Goal: Task Accomplishment & Management: Complete application form

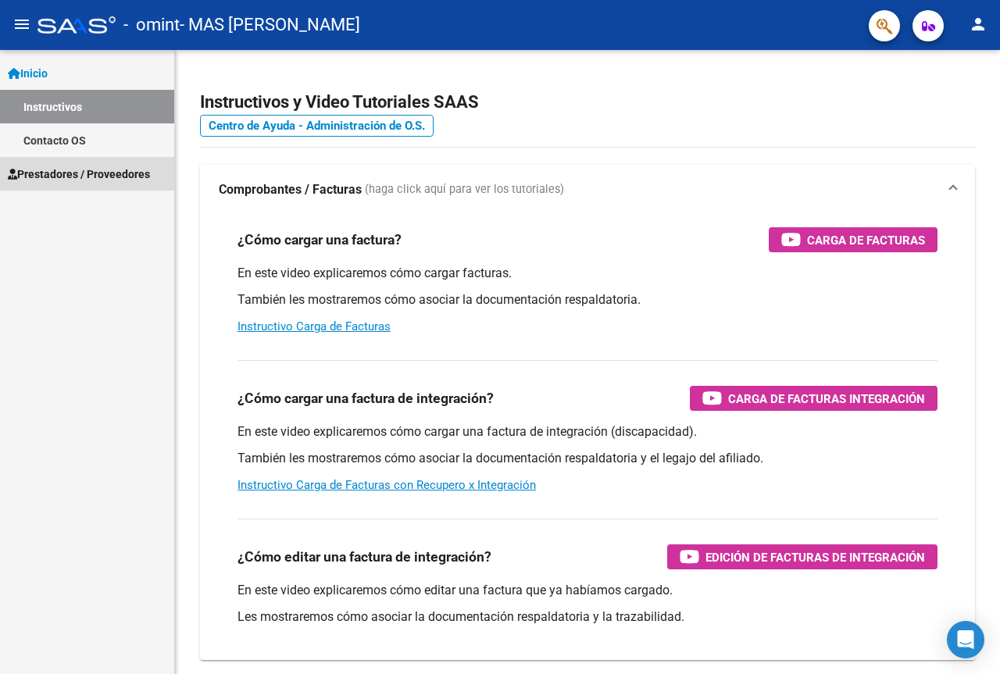
click at [113, 179] on span "Prestadores / Proveedores" at bounding box center [79, 174] width 142 height 17
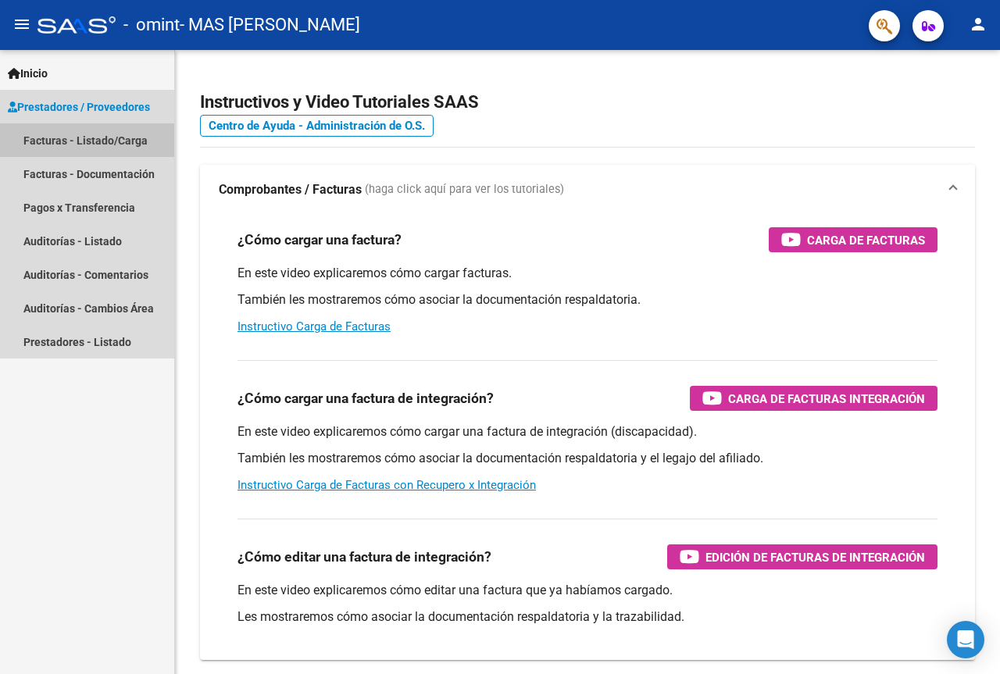
click at [83, 134] on link "Facturas - Listado/Carga" at bounding box center [87, 140] width 174 height 34
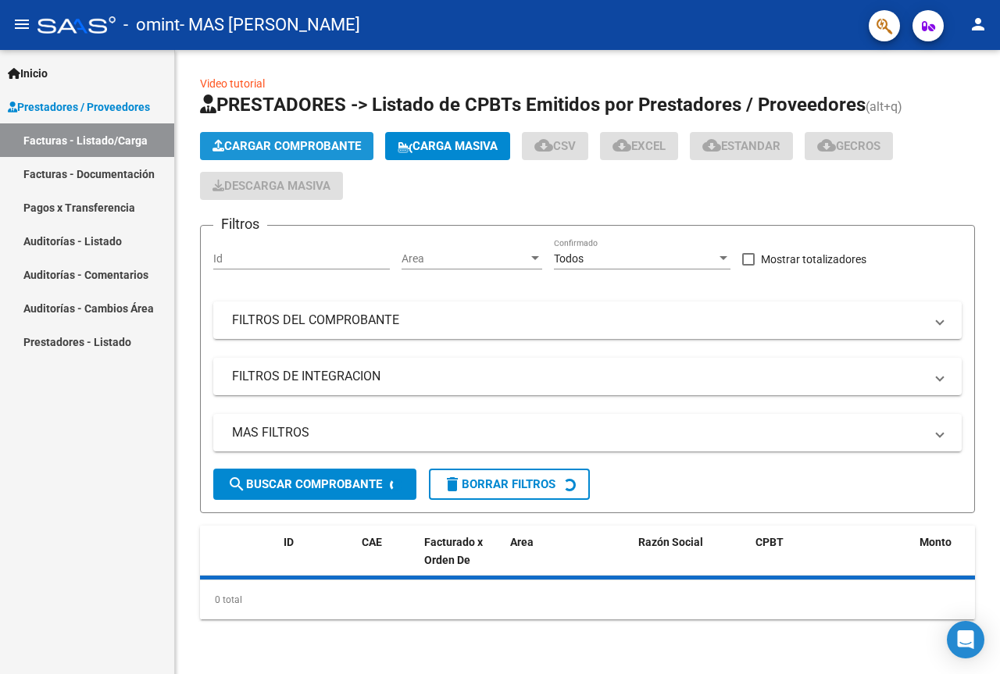
click at [310, 145] on span "Cargar Comprobante" at bounding box center [286, 146] width 148 height 14
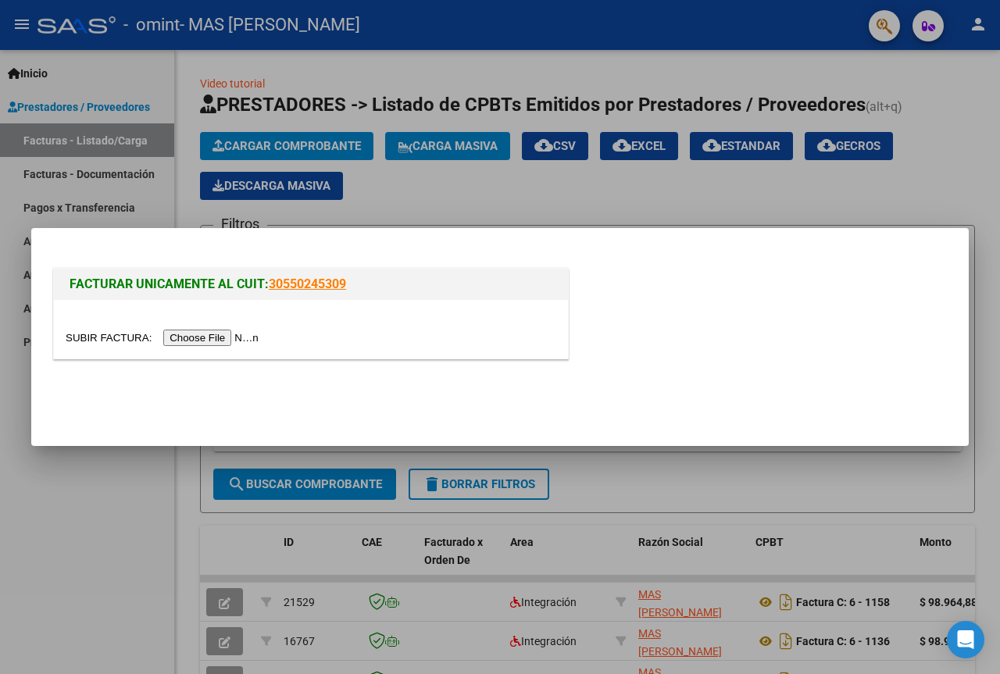
click at [249, 329] on div at bounding box center [311, 338] width 491 height 18
click at [234, 335] on input "file" at bounding box center [165, 338] width 198 height 16
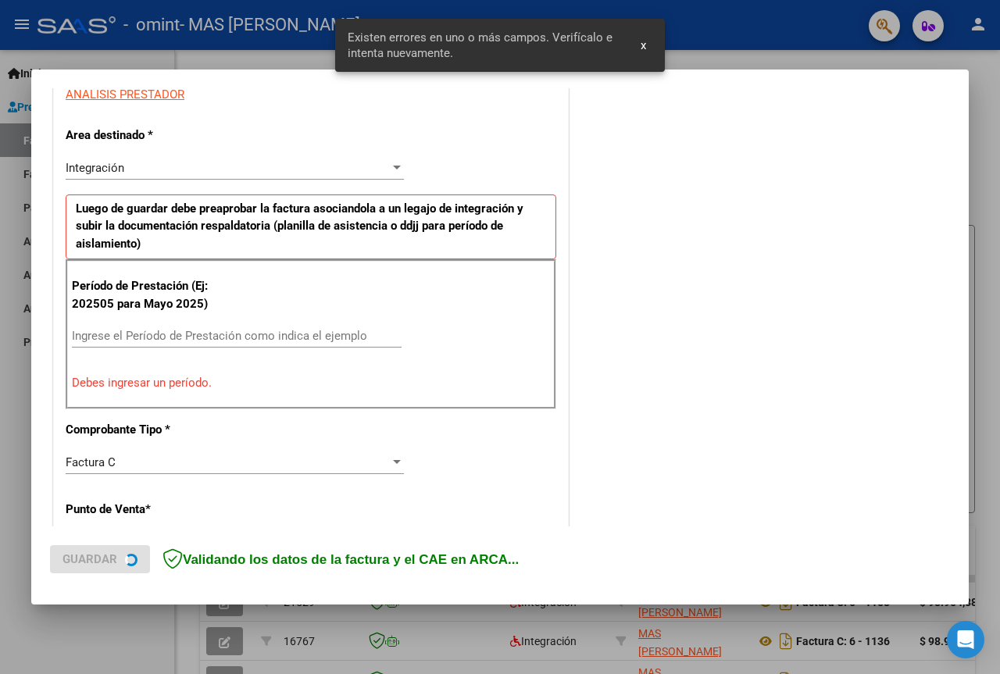
scroll to position [313, 0]
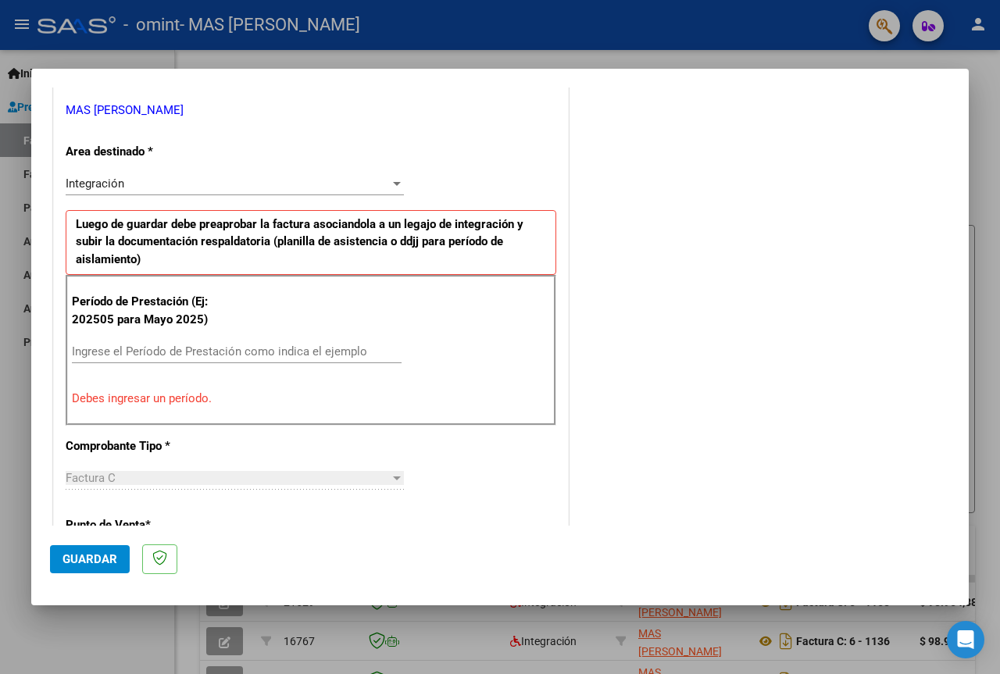
drag, startPoint x: 234, startPoint y: 145, endPoint x: 238, endPoint y: 170, distance: 26.1
click at [234, 145] on div "CUIT * 27-28741298-9 Ingresar CUIT ANALISIS PRESTADOR MAS [PERSON_NAME] Area de…" at bounding box center [311, 595] width 514 height 1251
click at [258, 355] on input "Ingrese el Período de Prestación como indica el ejemplo" at bounding box center [237, 351] width 330 height 14
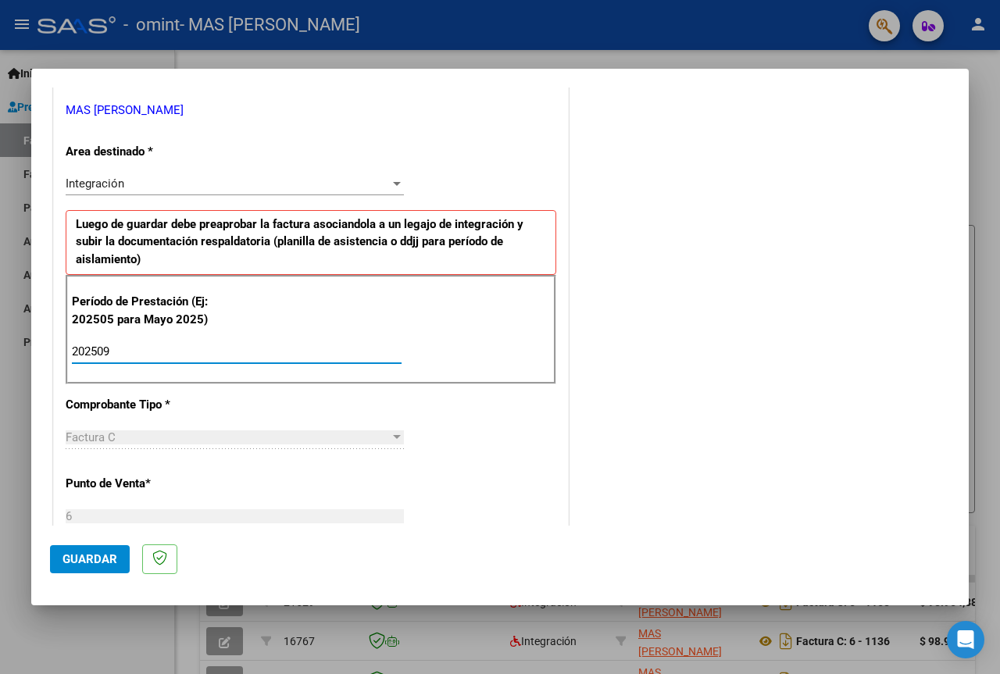
type input "202509"
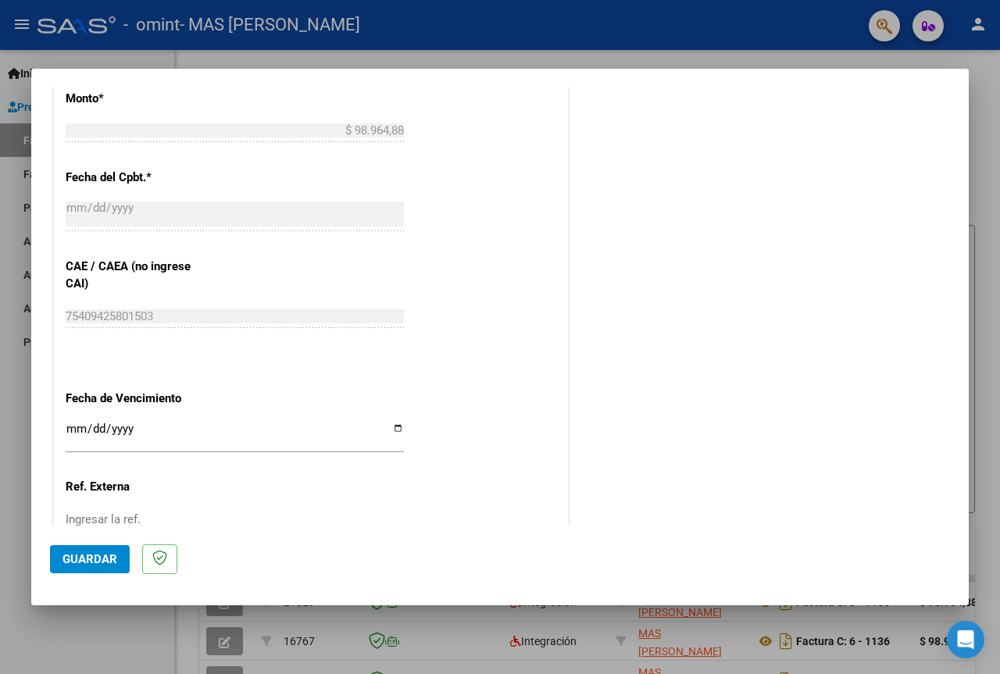
scroll to position [860, 0]
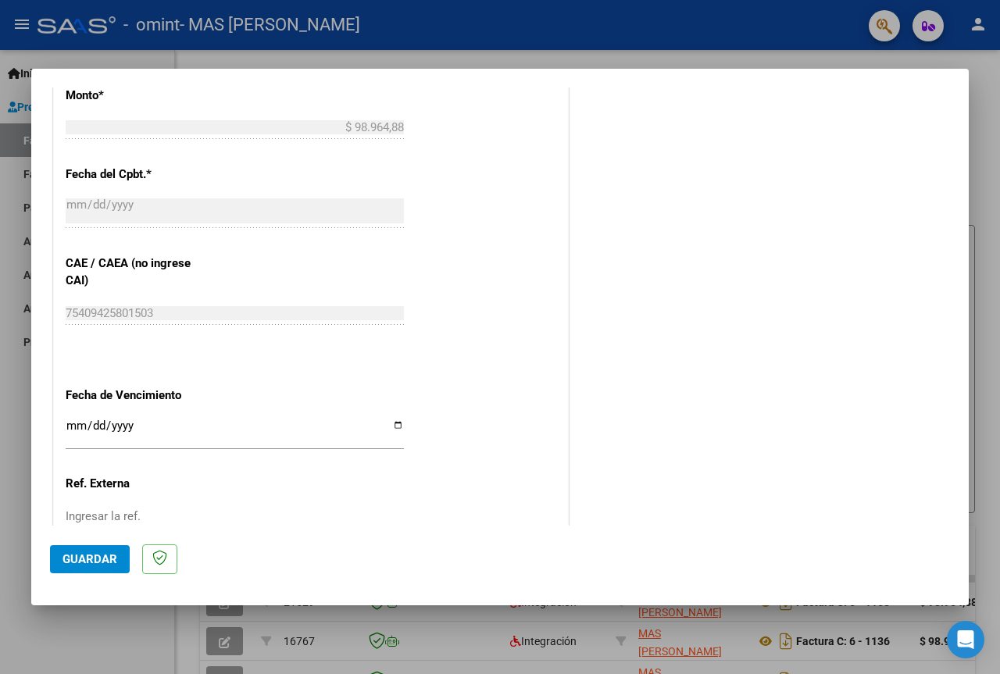
click at [78, 427] on input "Ingresar la fecha" at bounding box center [235, 431] width 338 height 25
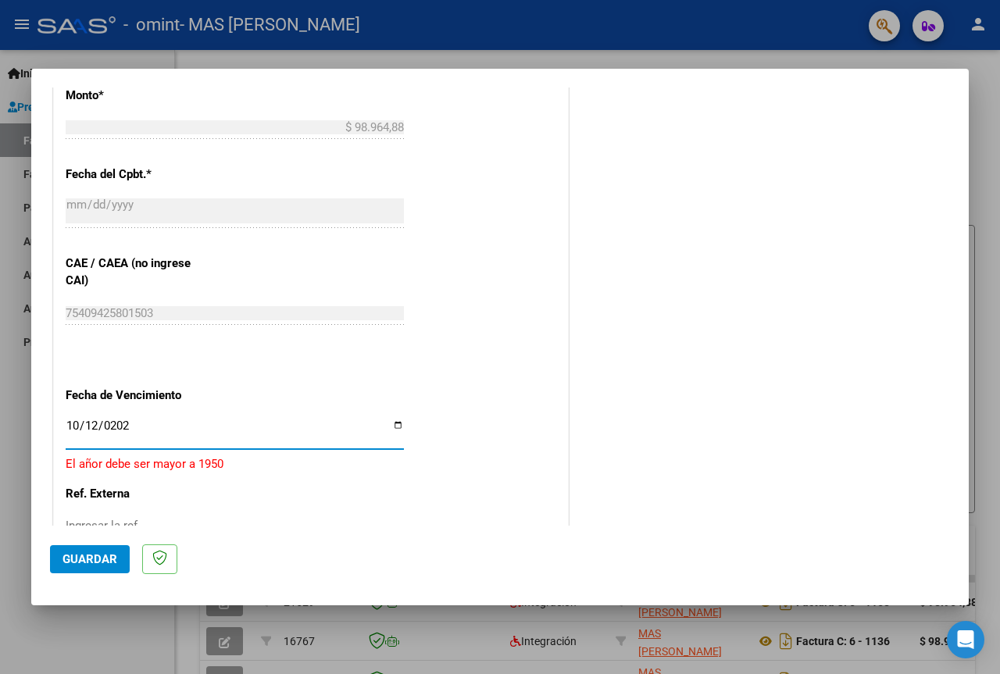
type input "[DATE]"
click at [87, 550] on button "Guardar" at bounding box center [90, 559] width 80 height 28
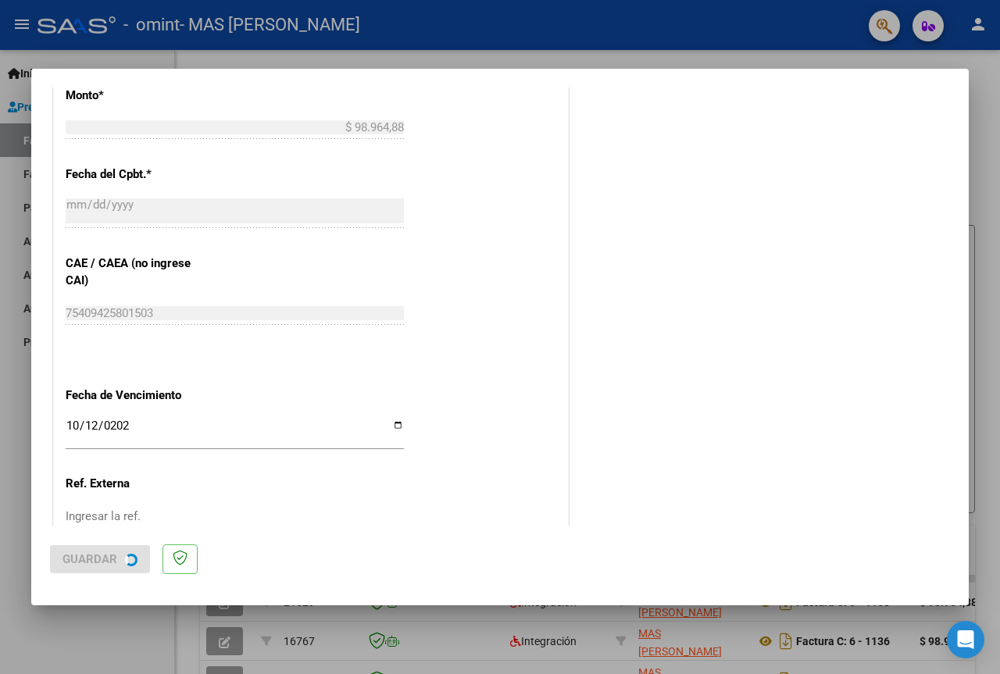
scroll to position [0, 0]
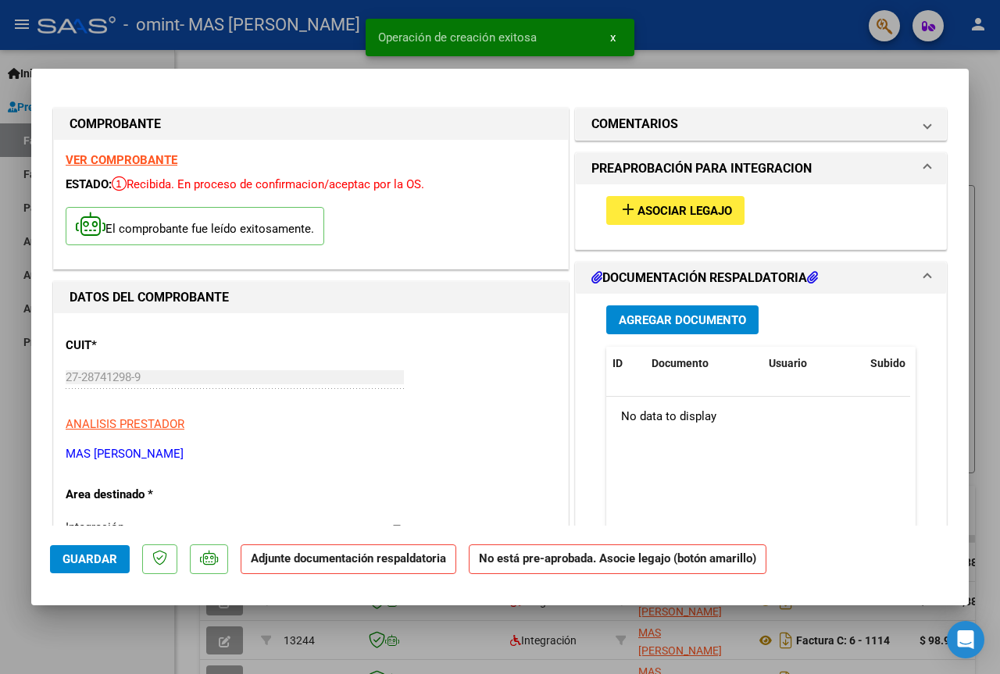
click at [655, 319] on span "Agregar Documento" at bounding box center [682, 320] width 127 height 14
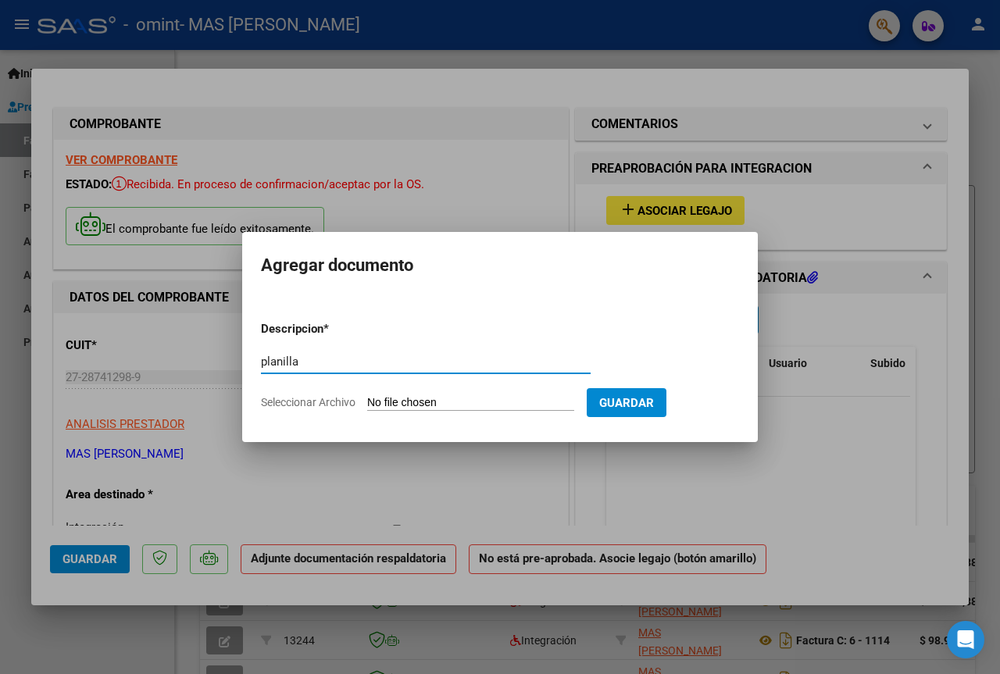
type input "planilla"
click at [510, 399] on input "Seleccionar Archivo" at bounding box center [470, 403] width 207 height 15
type input "C:\fakepath\correa agus sep.pdf"
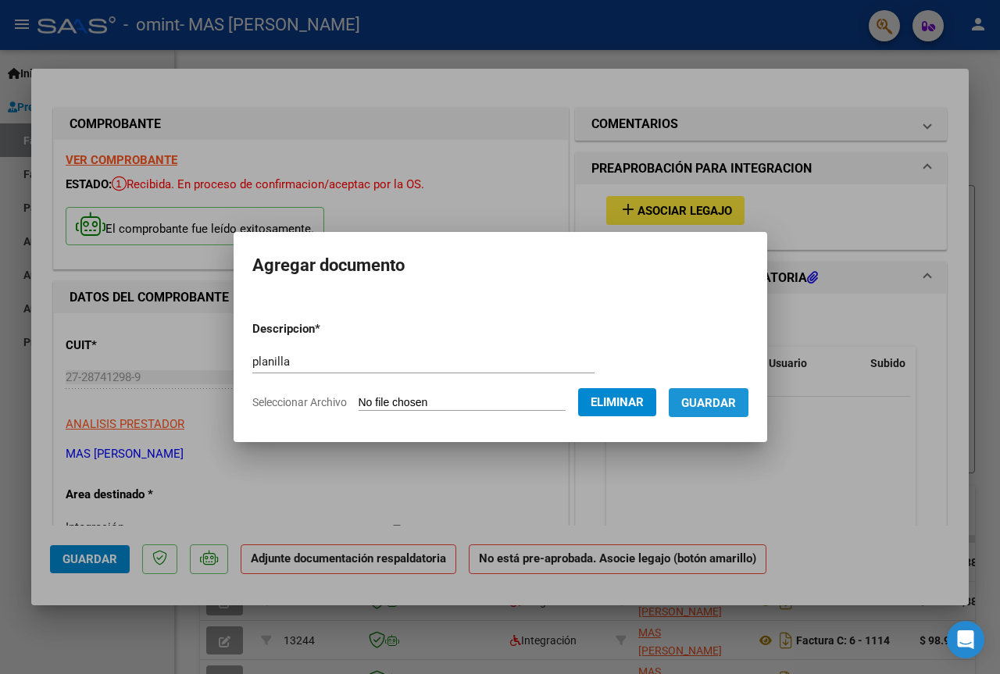
click at [726, 405] on span "Guardar" at bounding box center [708, 403] width 55 height 14
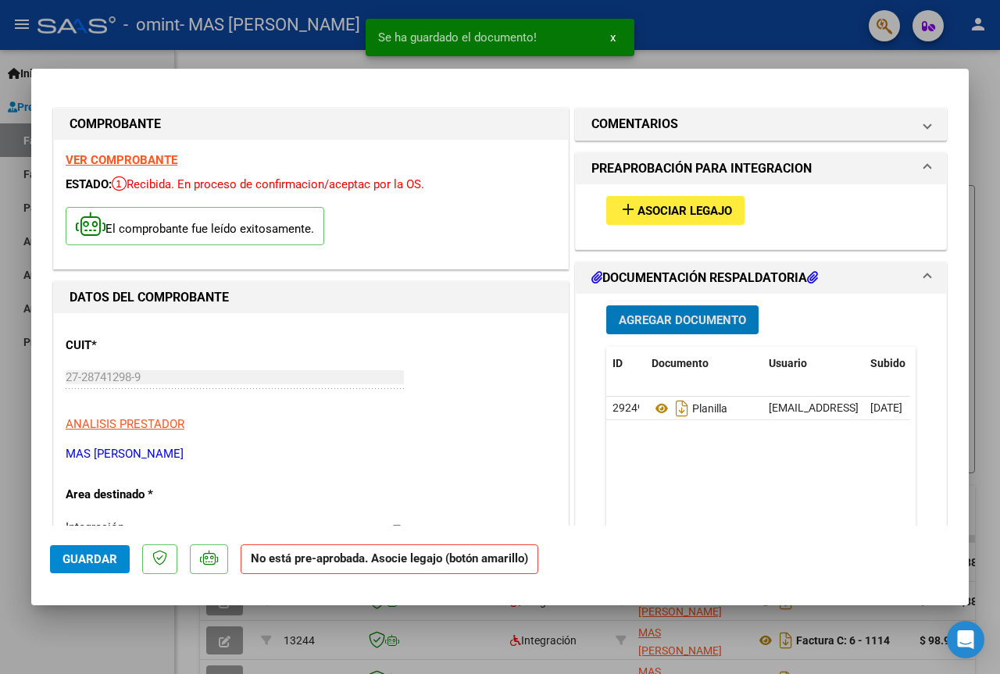
click at [700, 215] on span "Asociar Legajo" at bounding box center [684, 211] width 95 height 14
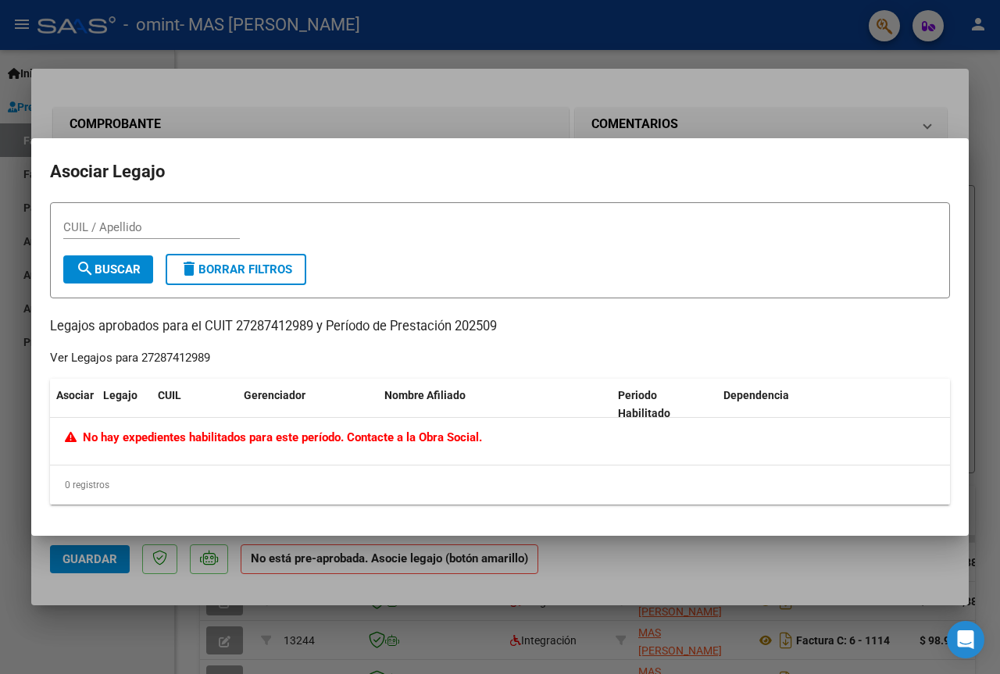
click at [562, 94] on div at bounding box center [500, 337] width 1000 height 674
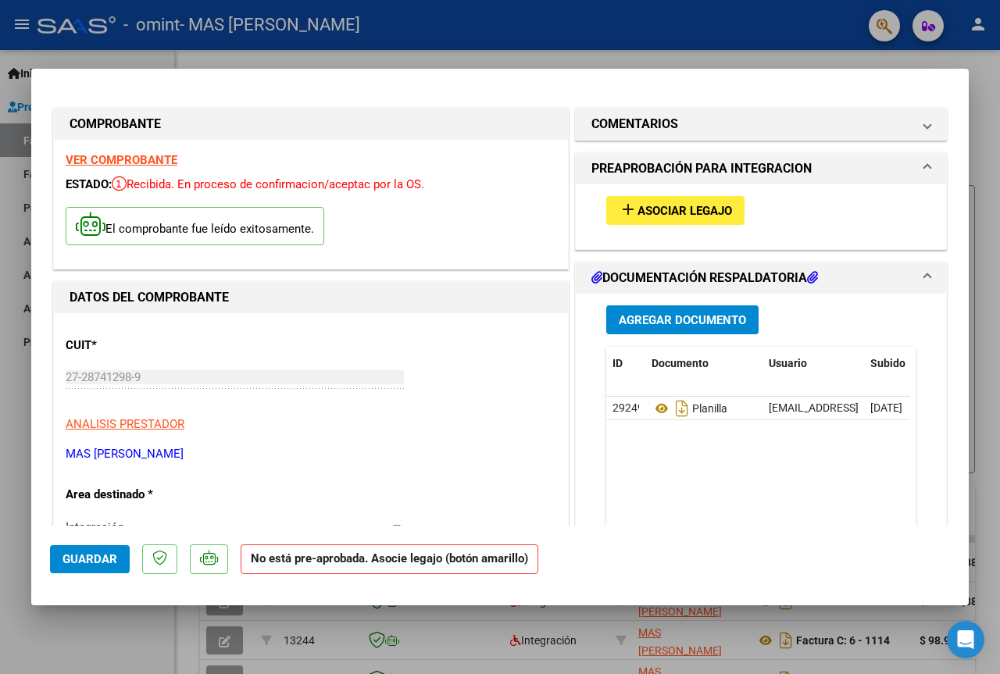
click at [123, 546] on button "Guardar" at bounding box center [90, 559] width 80 height 28
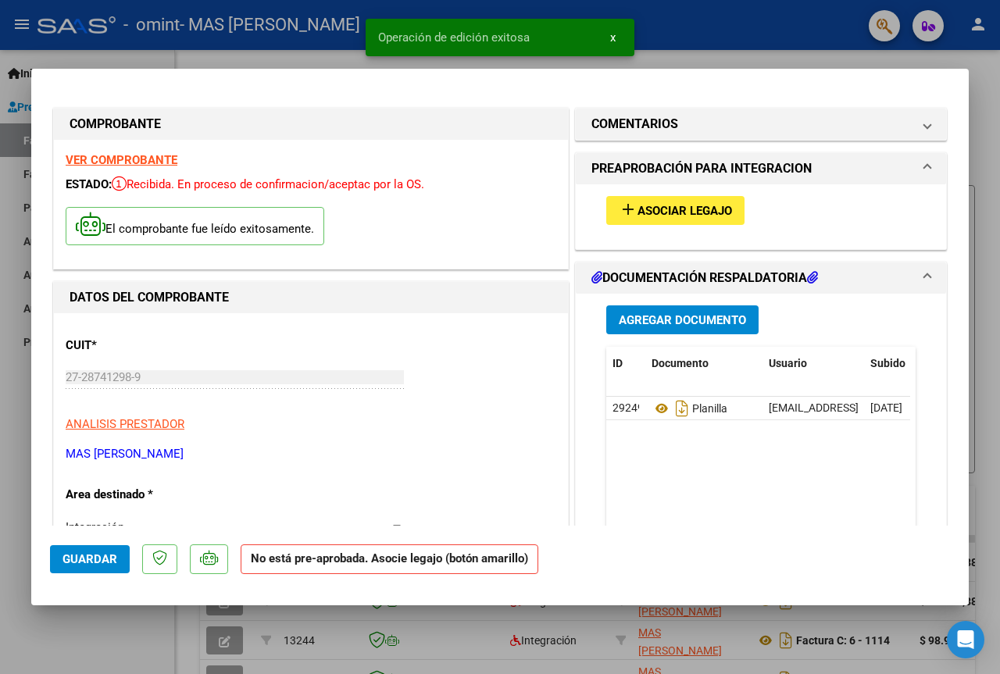
click at [684, 60] on div at bounding box center [500, 337] width 1000 height 674
type input "$ 0,00"
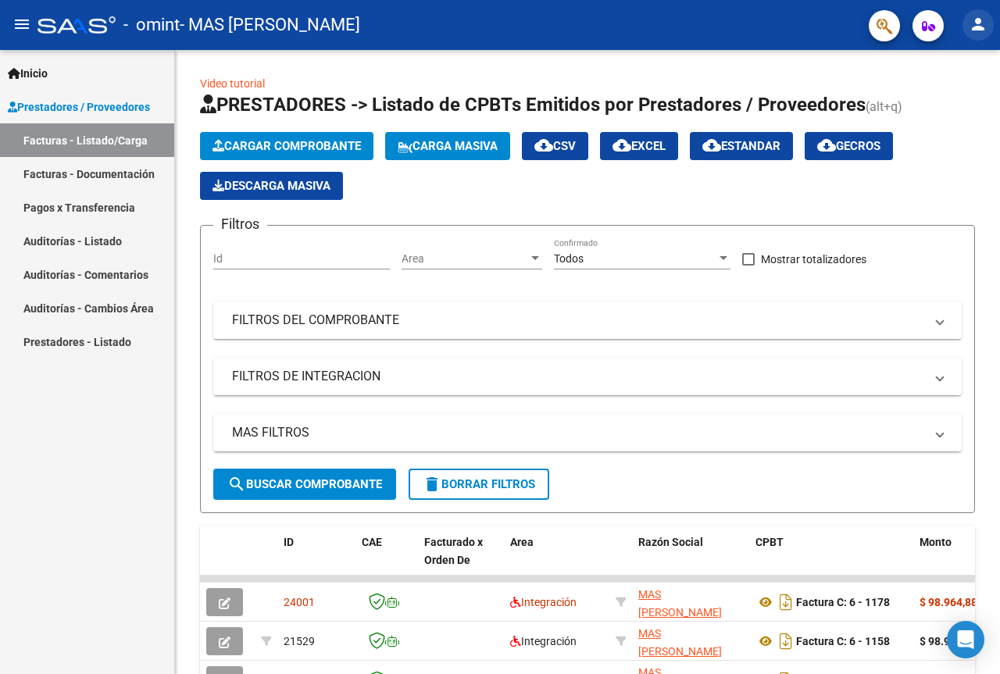
click at [966, 30] on button "person" at bounding box center [977, 24] width 31 height 31
click at [932, 95] on button "exit_to_app Salir" at bounding box center [945, 102] width 95 height 37
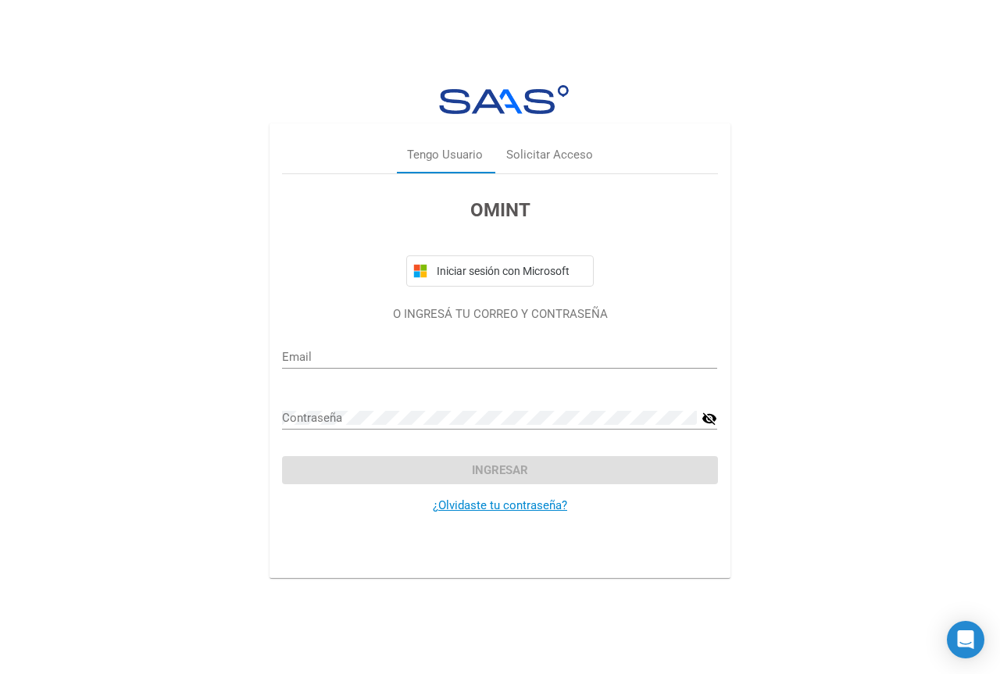
type input "[EMAIL_ADDRESS][DOMAIN_NAME]"
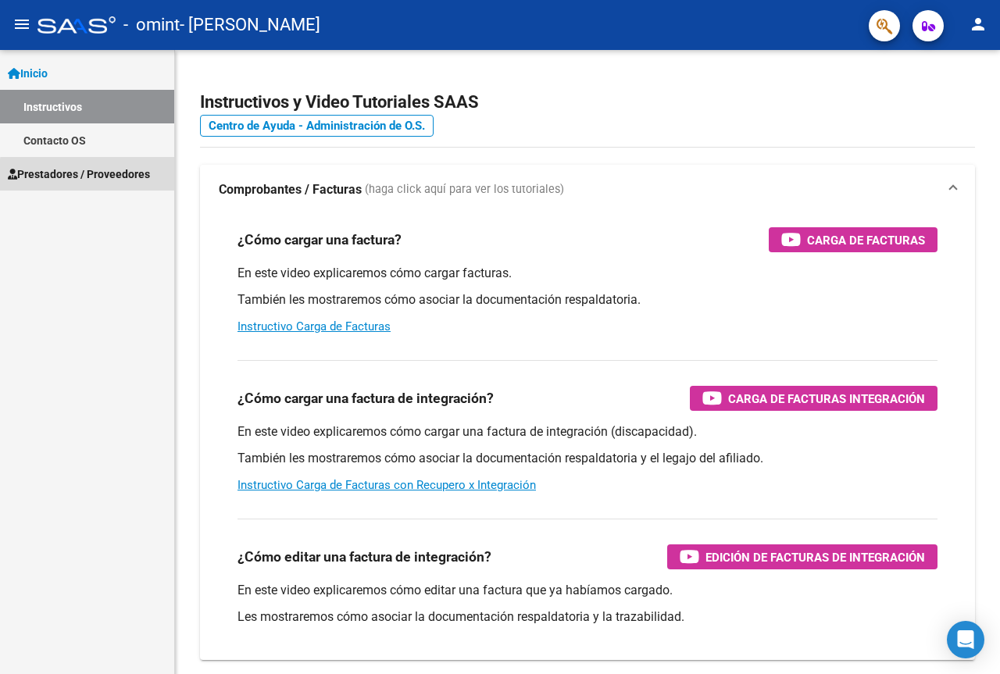
drag, startPoint x: 95, startPoint y: 176, endPoint x: 103, endPoint y: 174, distance: 8.7
click at [95, 175] on span "Prestadores / Proveedores" at bounding box center [79, 174] width 142 height 17
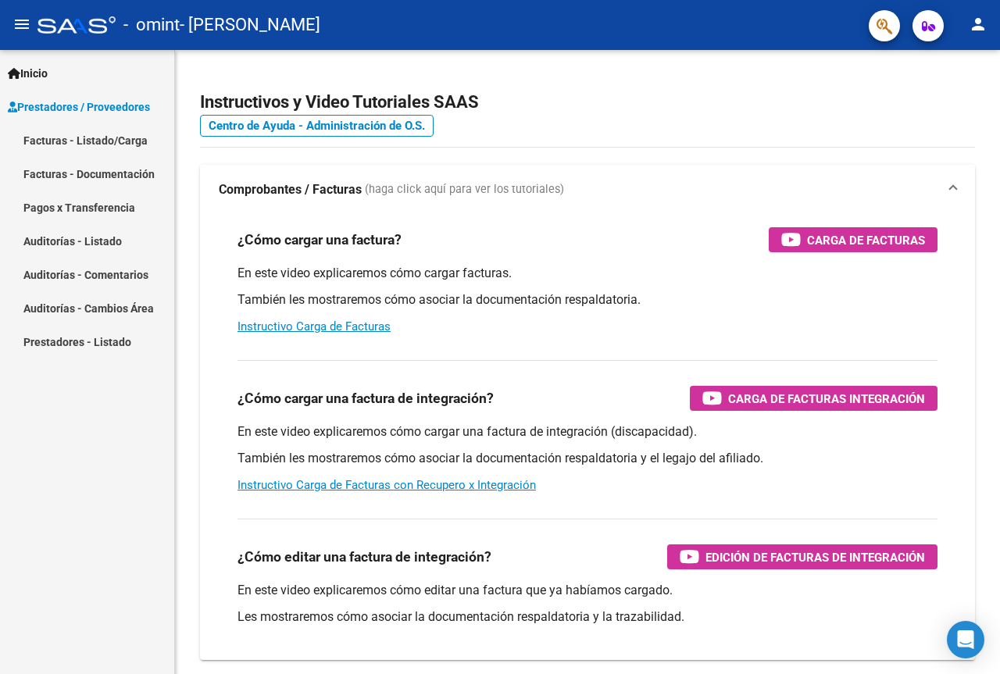
click at [109, 138] on link "Facturas - Listado/Carga" at bounding box center [87, 140] width 174 height 34
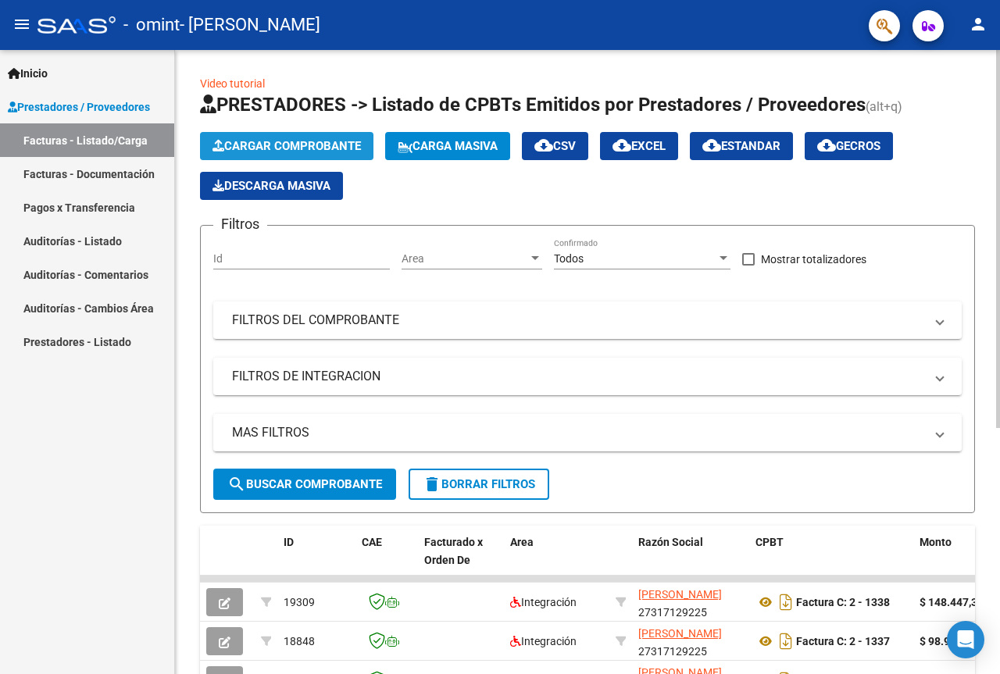
click at [315, 152] on button "Cargar Comprobante" at bounding box center [286, 146] width 173 height 28
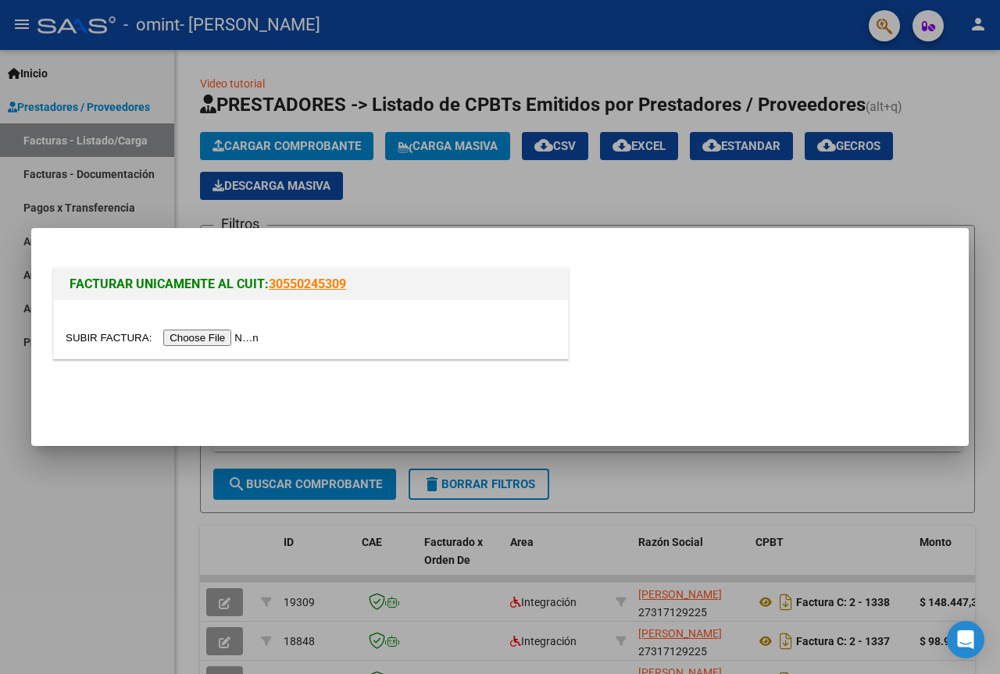
click at [230, 335] on input "file" at bounding box center [165, 338] width 198 height 16
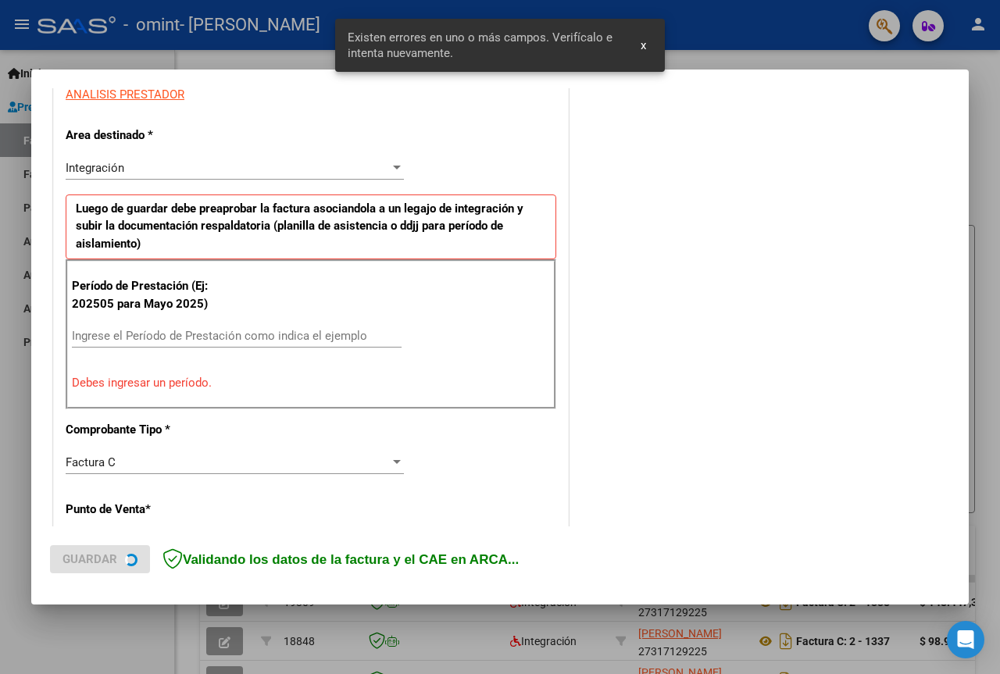
scroll to position [313, 0]
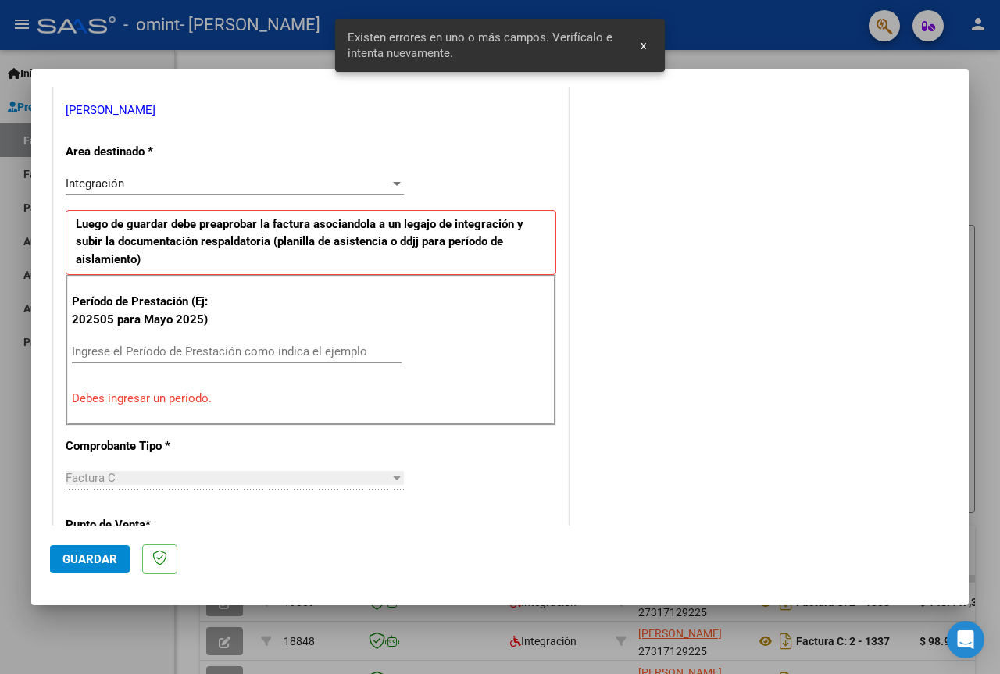
click at [162, 355] on input "Ingrese el Período de Prestación como indica el ejemplo" at bounding box center [237, 351] width 330 height 14
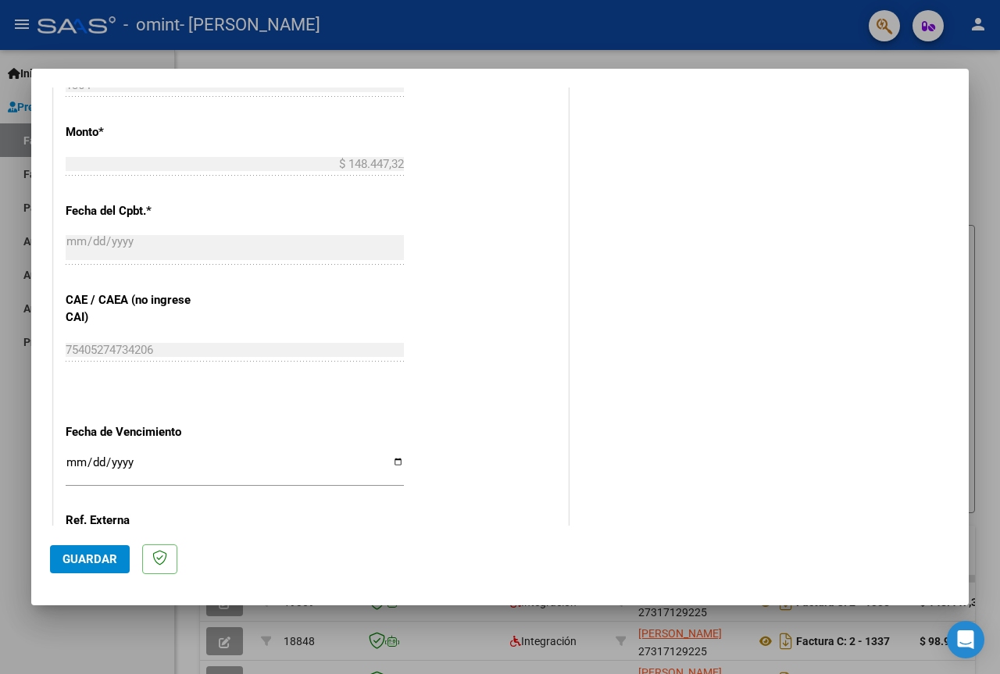
scroll to position [860, 0]
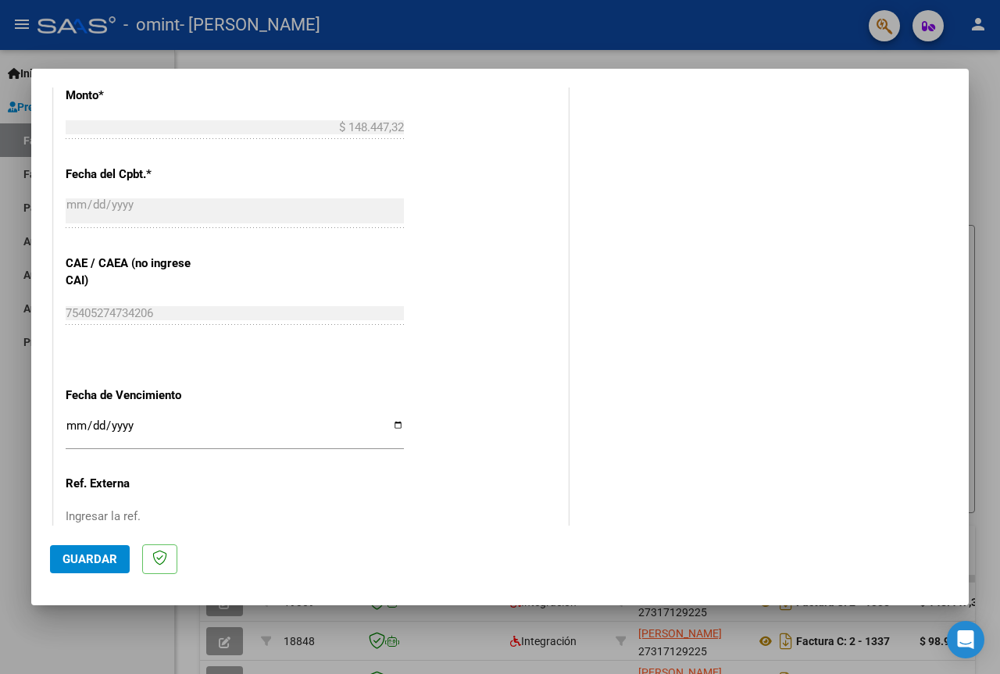
type input "202509"
click at [73, 427] on input "Ingresar la fecha" at bounding box center [235, 431] width 338 height 25
click at [72, 426] on input "2025-10-10" at bounding box center [235, 431] width 338 height 25
type input "2025-10-11"
click at [88, 560] on span "Guardar" at bounding box center [89, 559] width 55 height 14
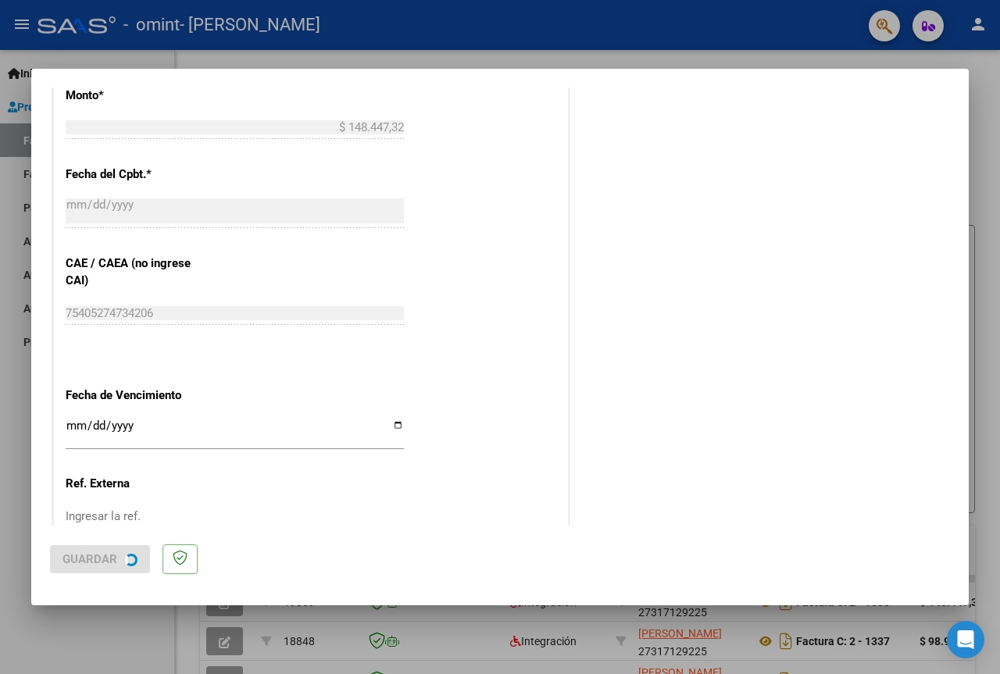
scroll to position [0, 0]
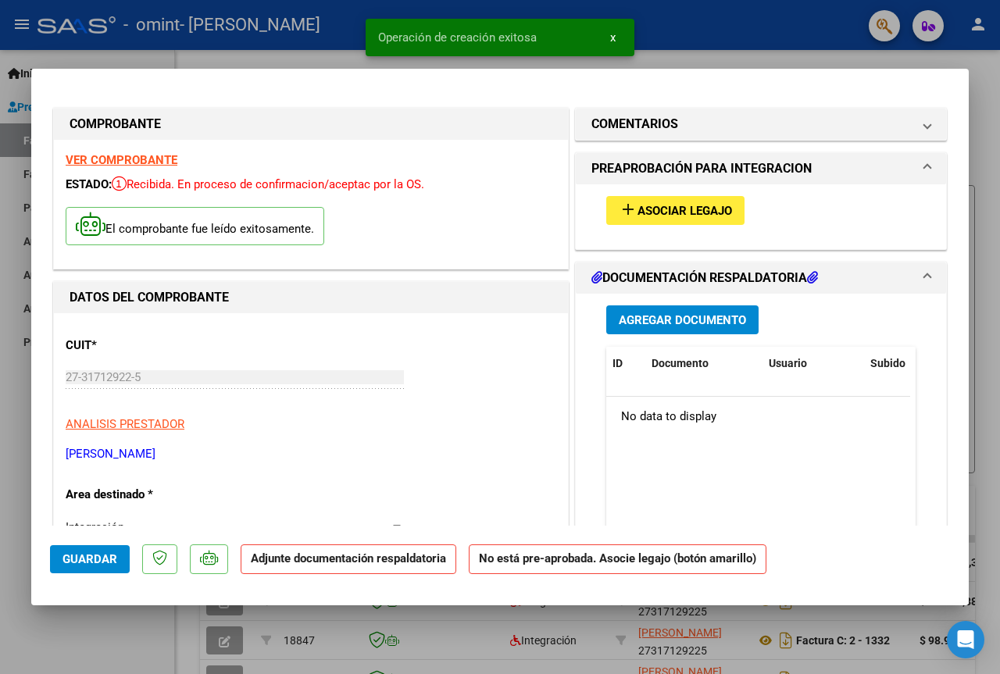
click at [676, 320] on span "Agregar Documento" at bounding box center [682, 320] width 127 height 14
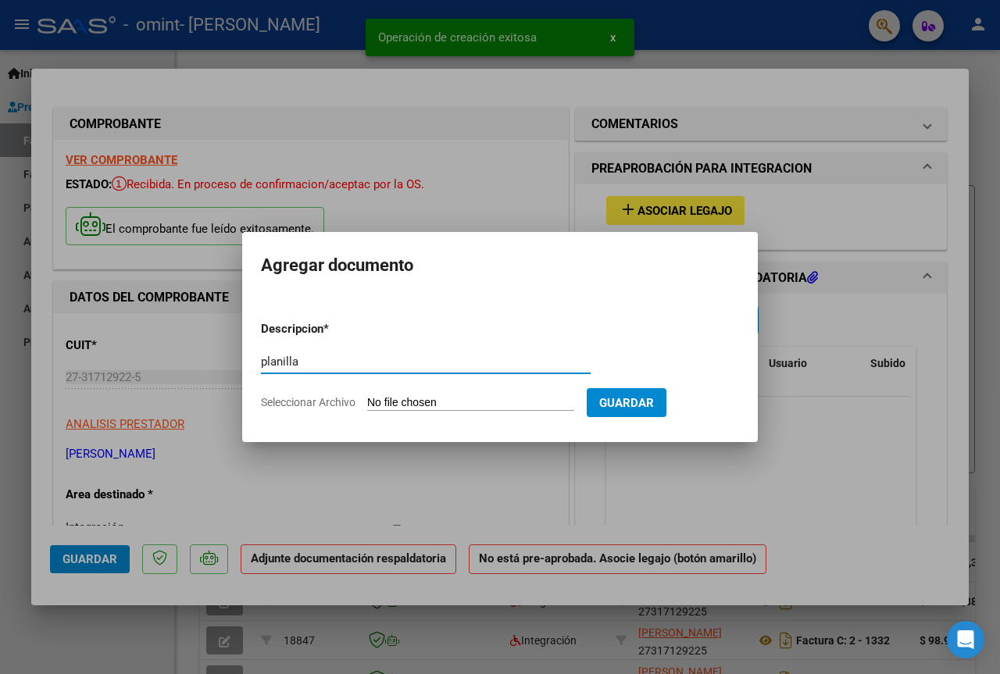
type input "planilla"
click at [509, 401] on input "Seleccionar Archivo" at bounding box center [470, 403] width 207 height 15
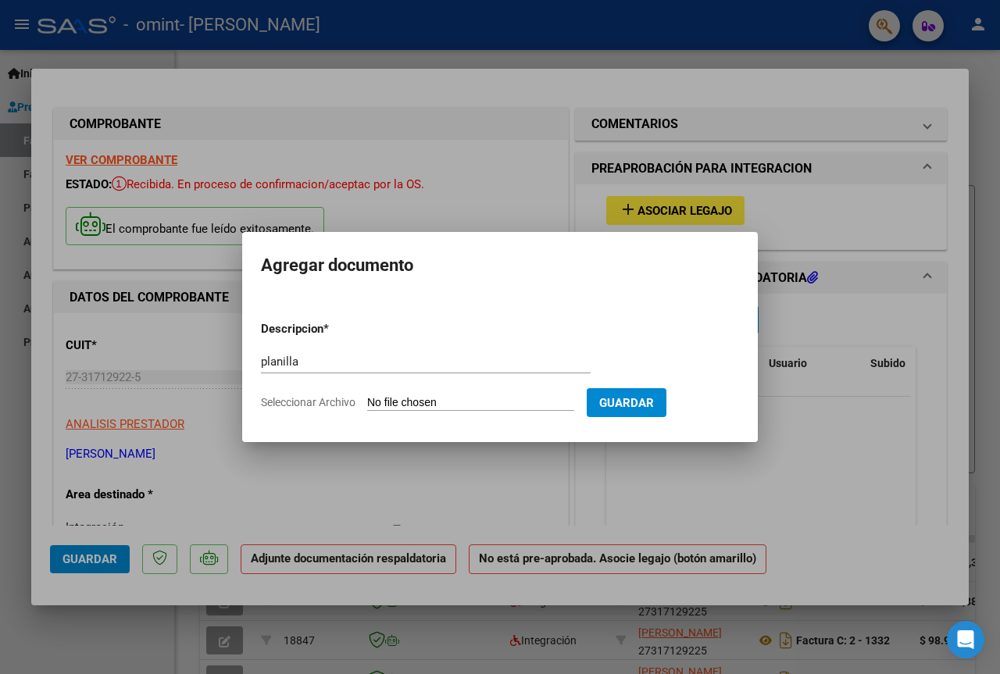
type input "C:\fakepath\correa santi sep psp.pdf"
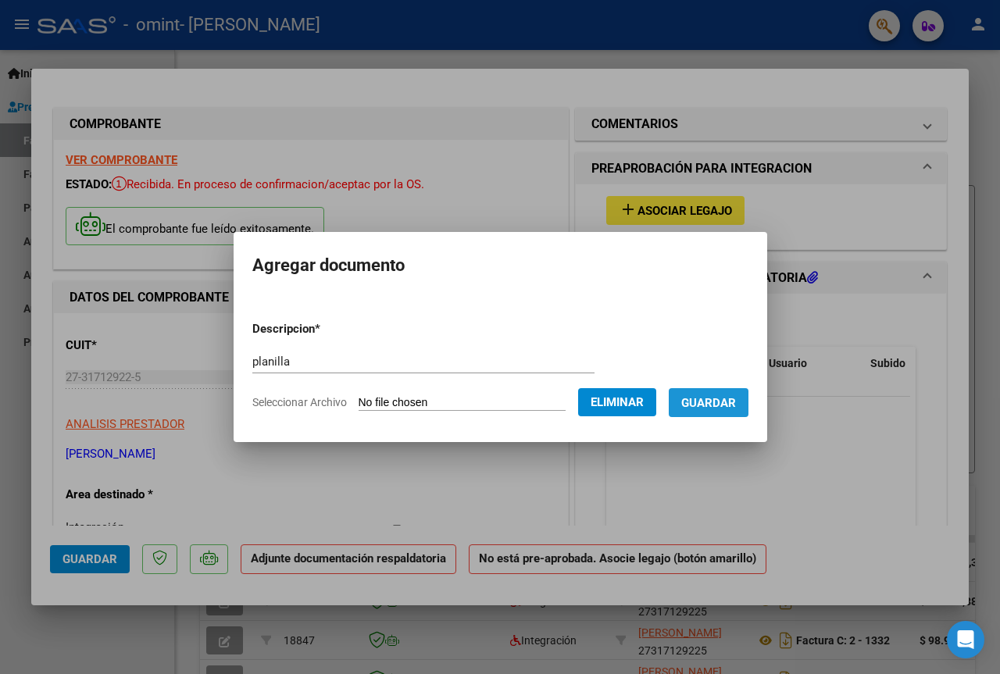
click at [736, 409] on span "Guardar" at bounding box center [708, 403] width 55 height 14
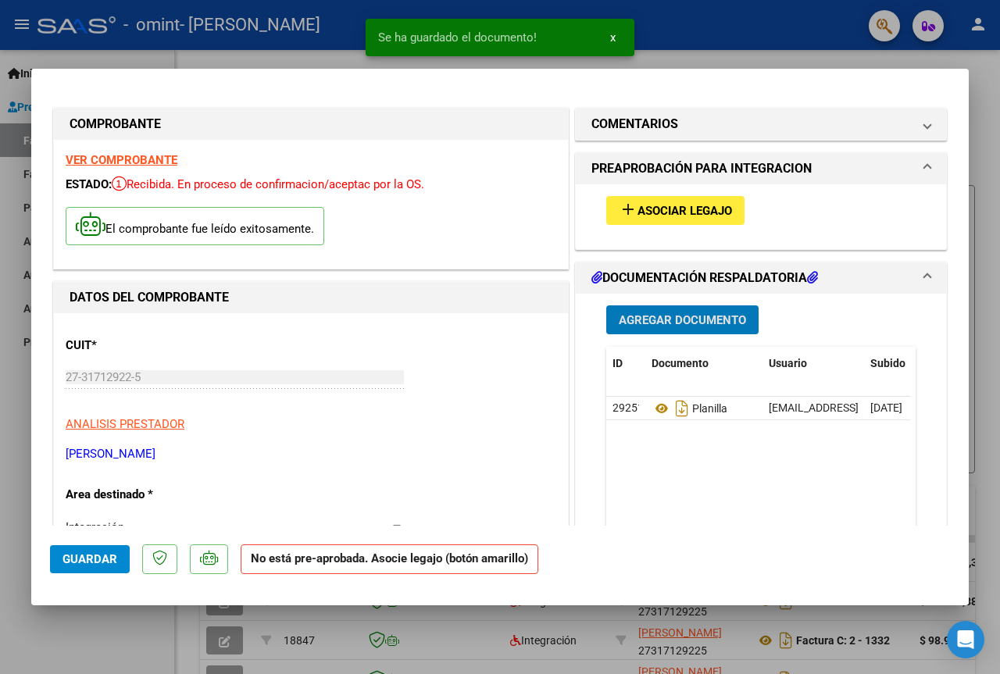
click at [700, 216] on span "Asociar Legajo" at bounding box center [684, 211] width 95 height 14
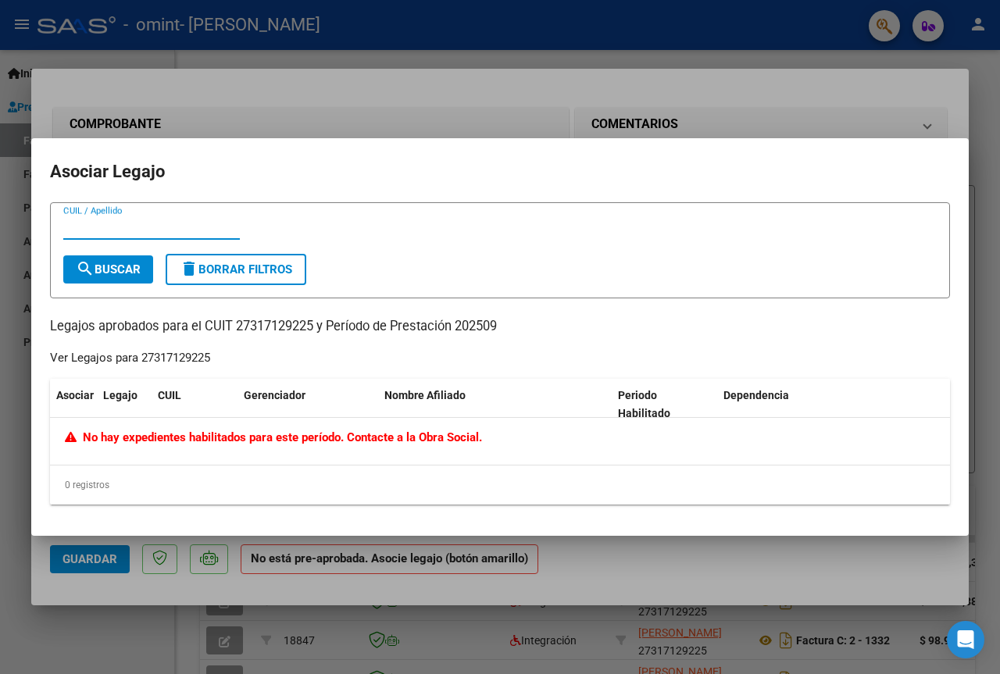
click at [701, 125] on div at bounding box center [500, 337] width 1000 height 674
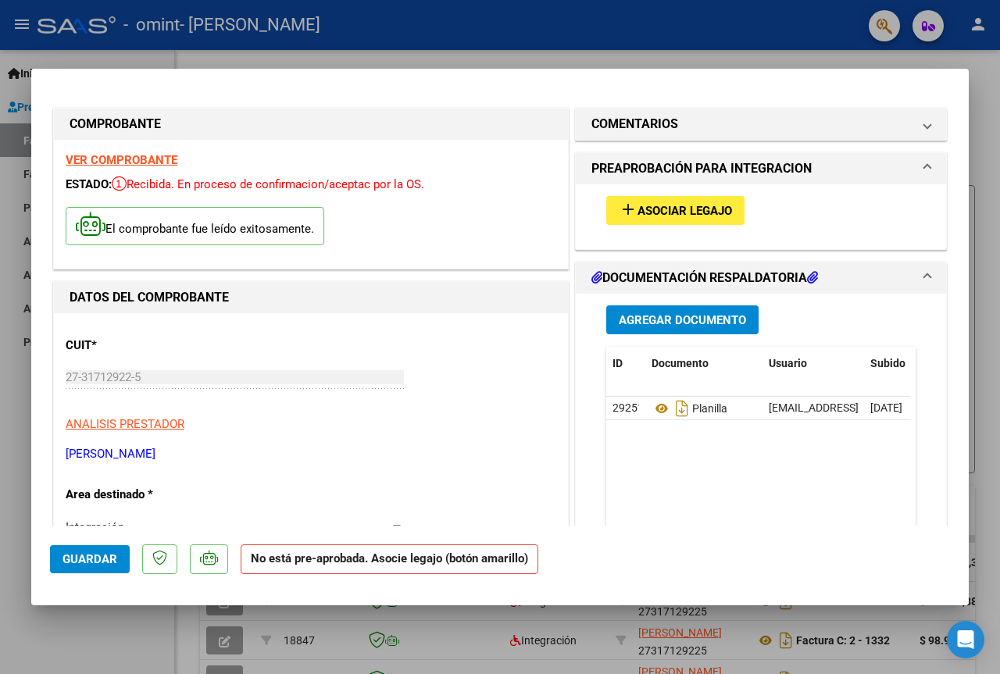
click at [111, 555] on span "Guardar" at bounding box center [89, 559] width 55 height 14
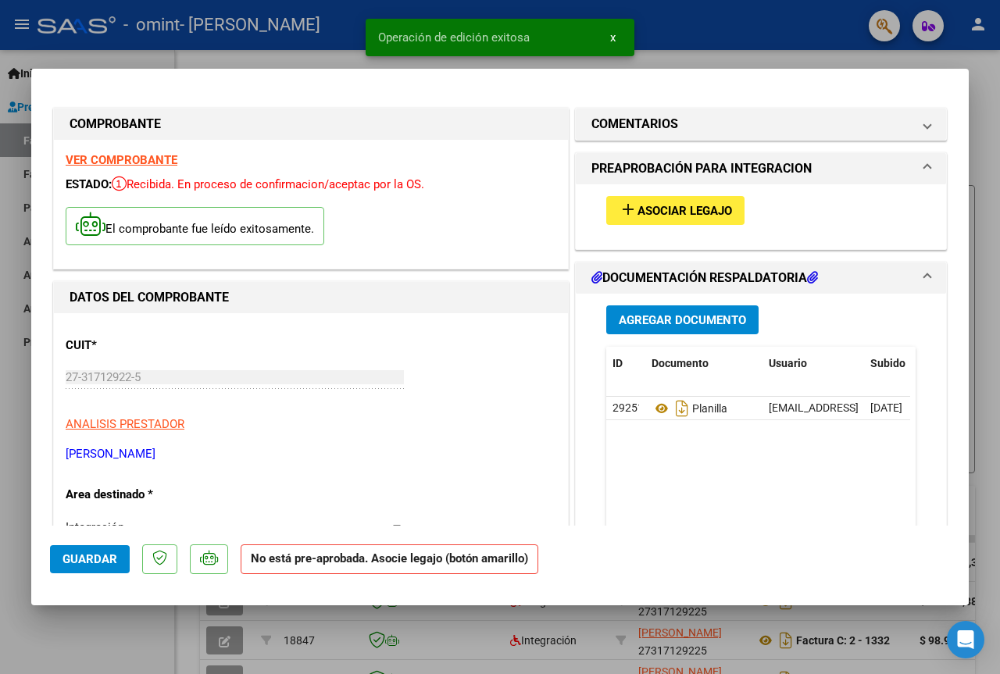
click at [357, 52] on div "Operación de edición exitosa x" at bounding box center [500, 37] width 306 height 75
click at [980, 59] on div at bounding box center [500, 337] width 1000 height 674
type input "$ 0,00"
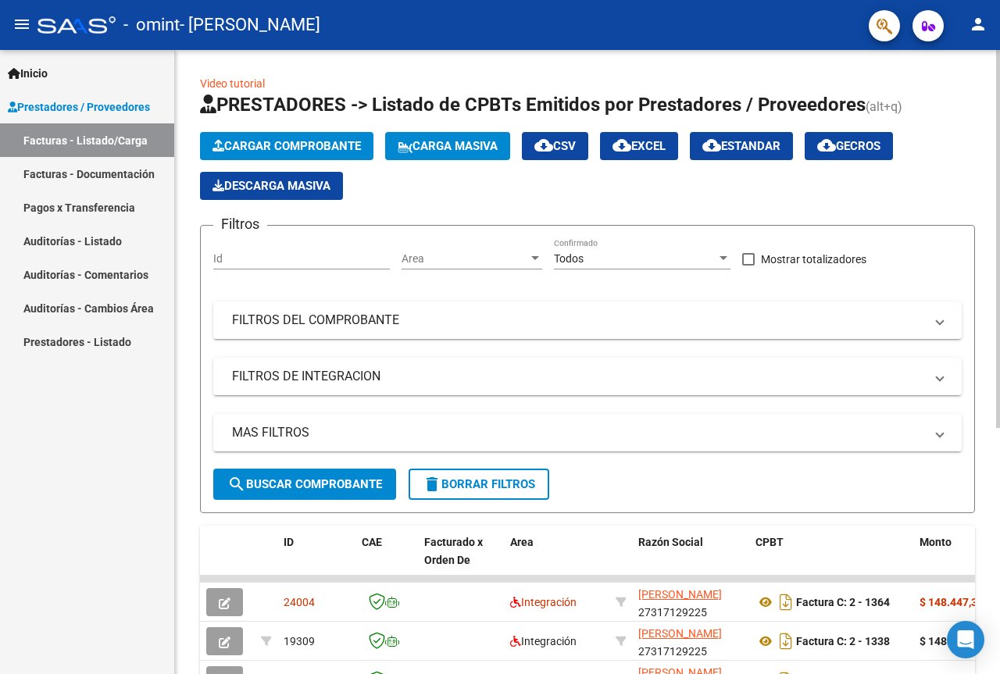
click at [301, 143] on span "Cargar Comprobante" at bounding box center [286, 146] width 148 height 14
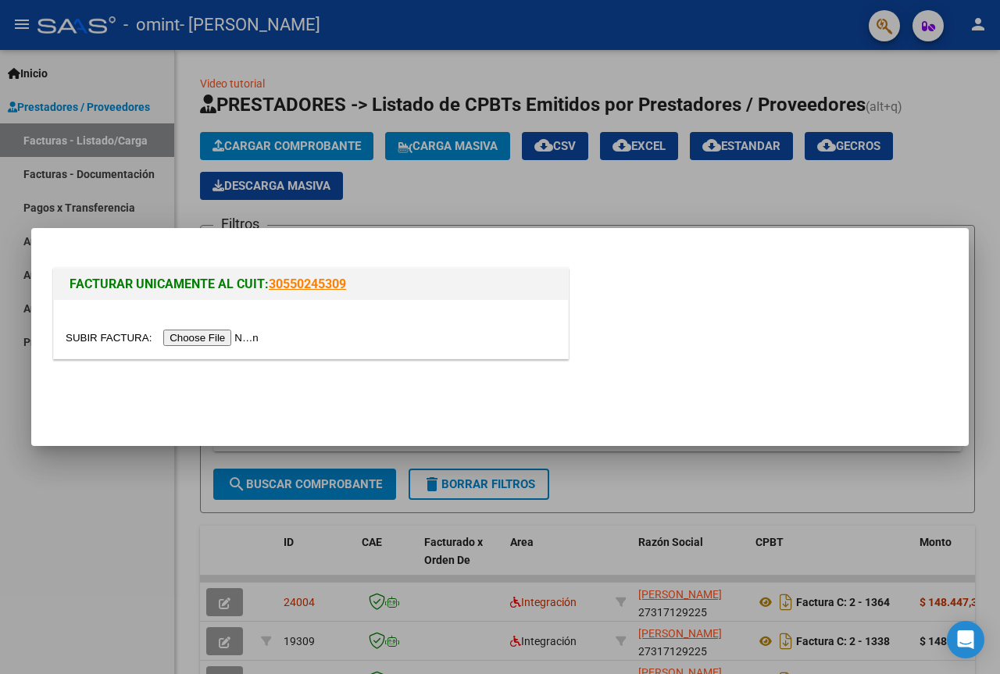
click at [252, 332] on input "file" at bounding box center [165, 338] width 198 height 16
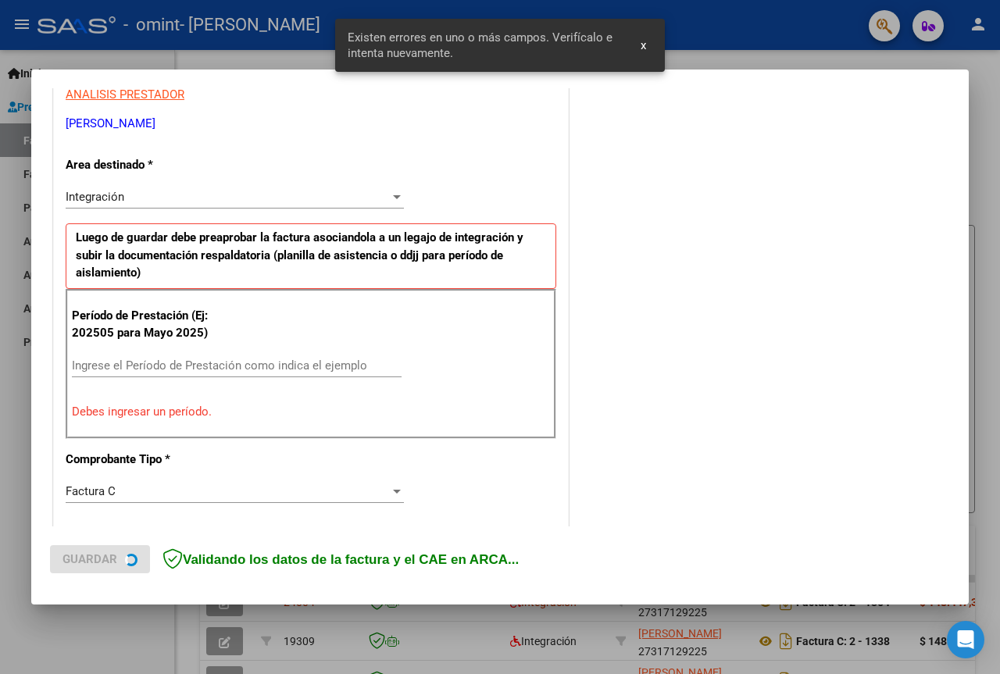
scroll to position [313, 0]
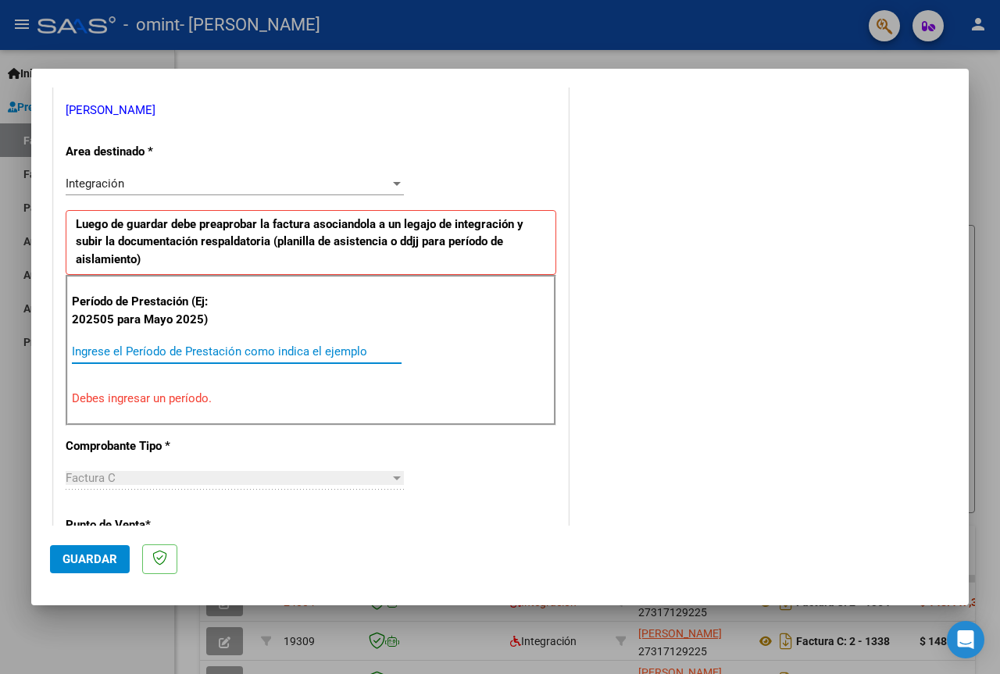
click at [303, 347] on input "Ingrese el Período de Prestación como indica el ejemplo" at bounding box center [237, 351] width 330 height 14
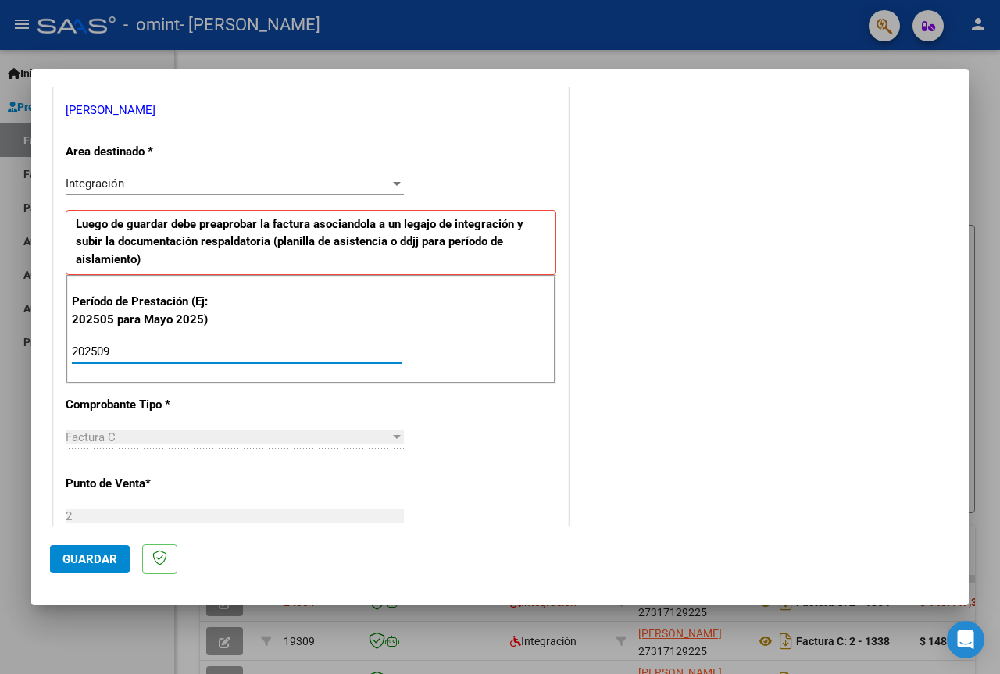
type input "202509"
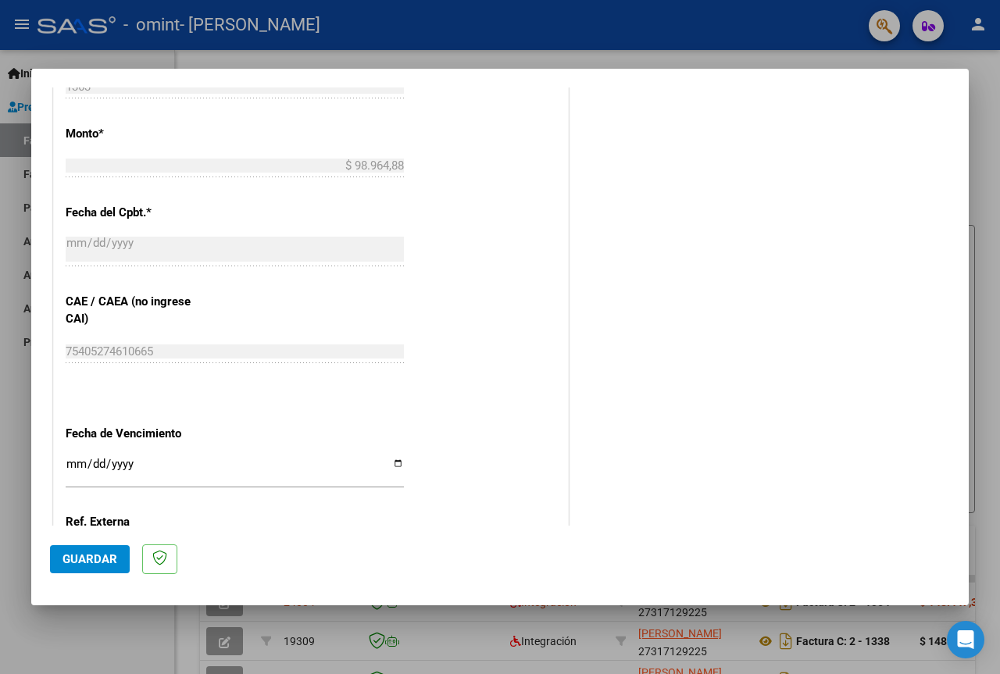
scroll to position [860, 0]
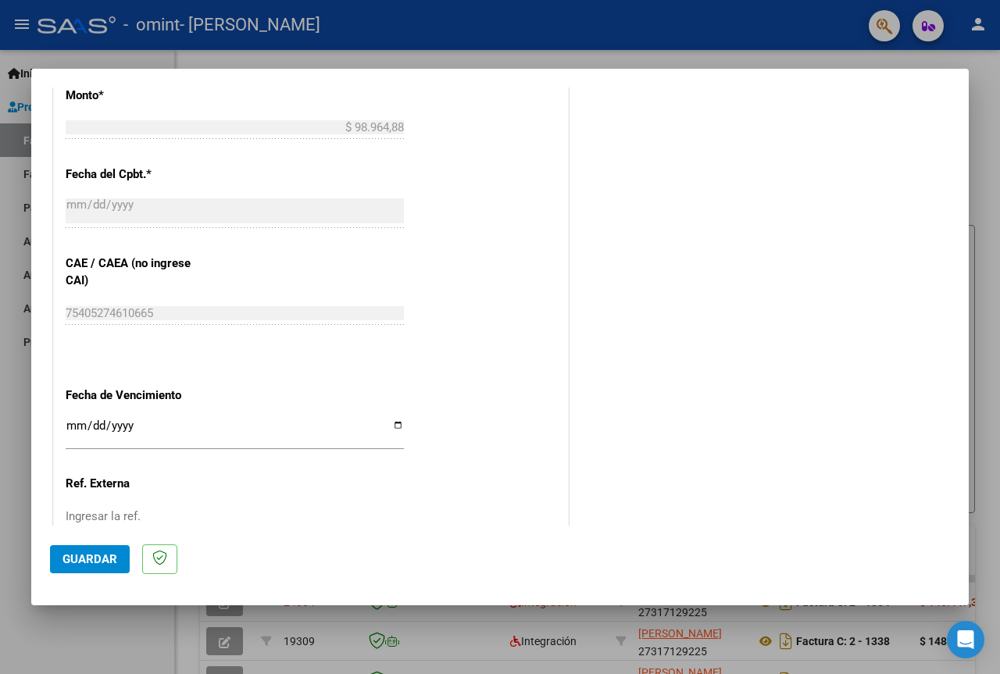
click at [80, 431] on input "Ingresar la fecha" at bounding box center [235, 431] width 338 height 25
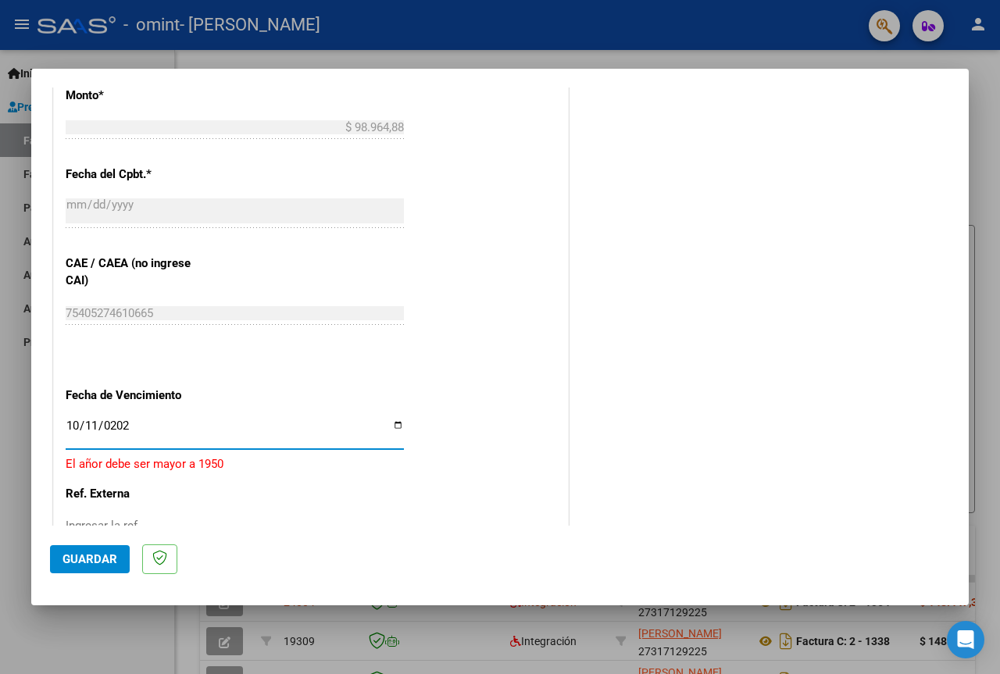
type input "2025-10-11"
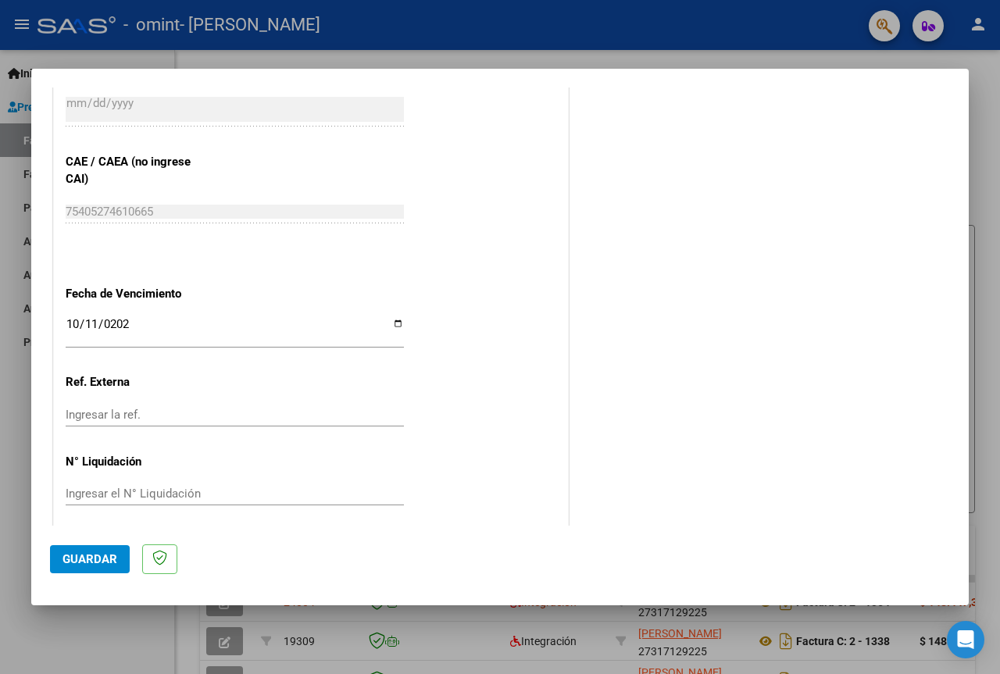
scroll to position [972, 0]
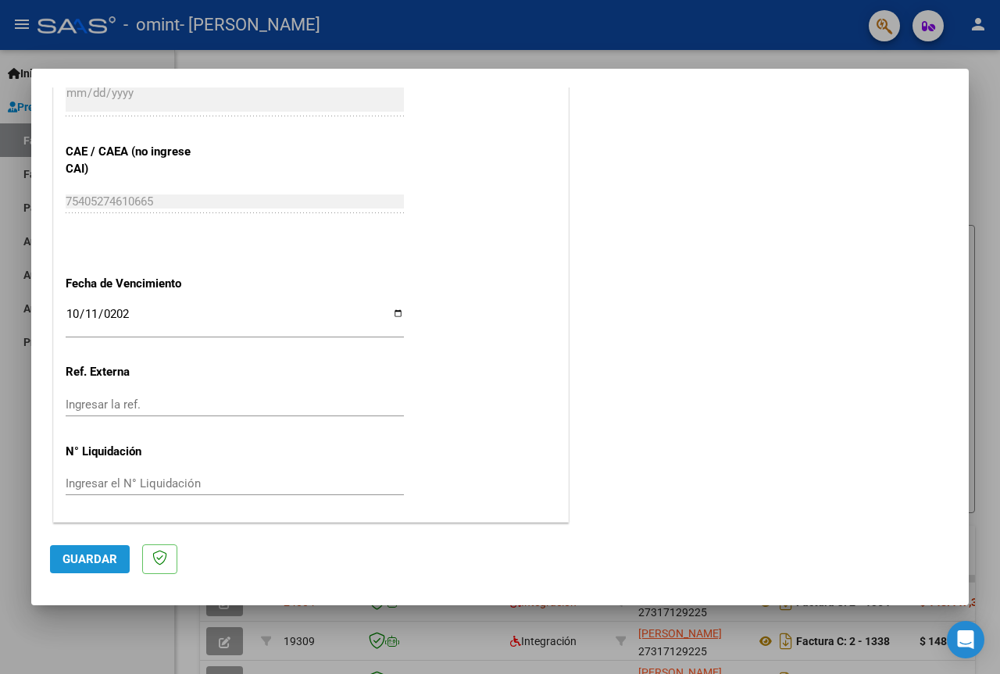
click at [95, 555] on span "Guardar" at bounding box center [89, 559] width 55 height 14
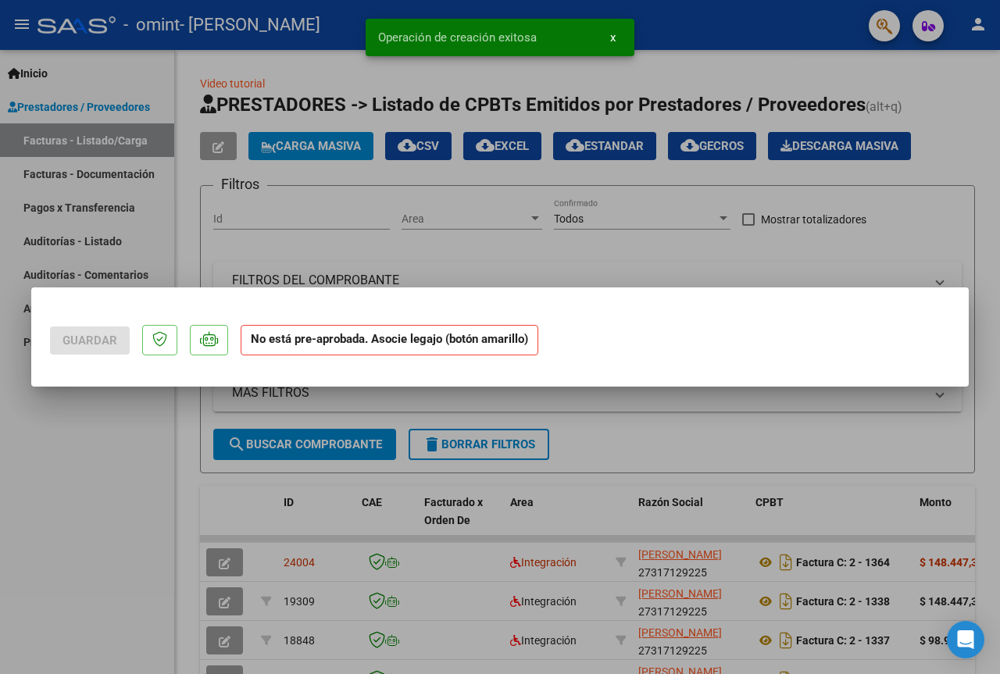
scroll to position [0, 0]
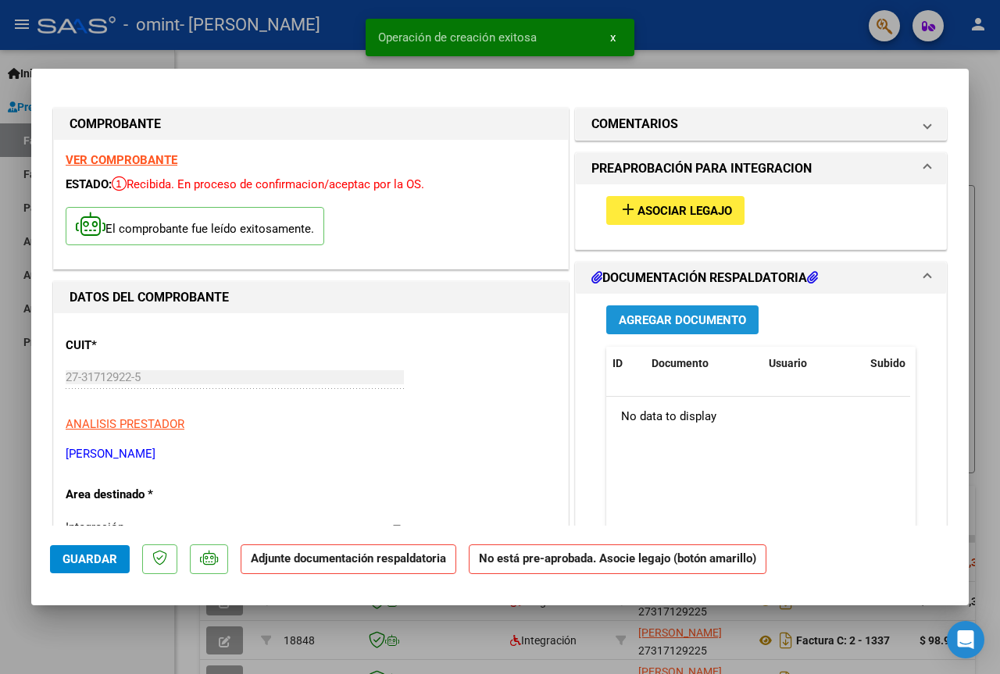
click at [704, 311] on button "Agregar Documento" at bounding box center [682, 319] width 152 height 29
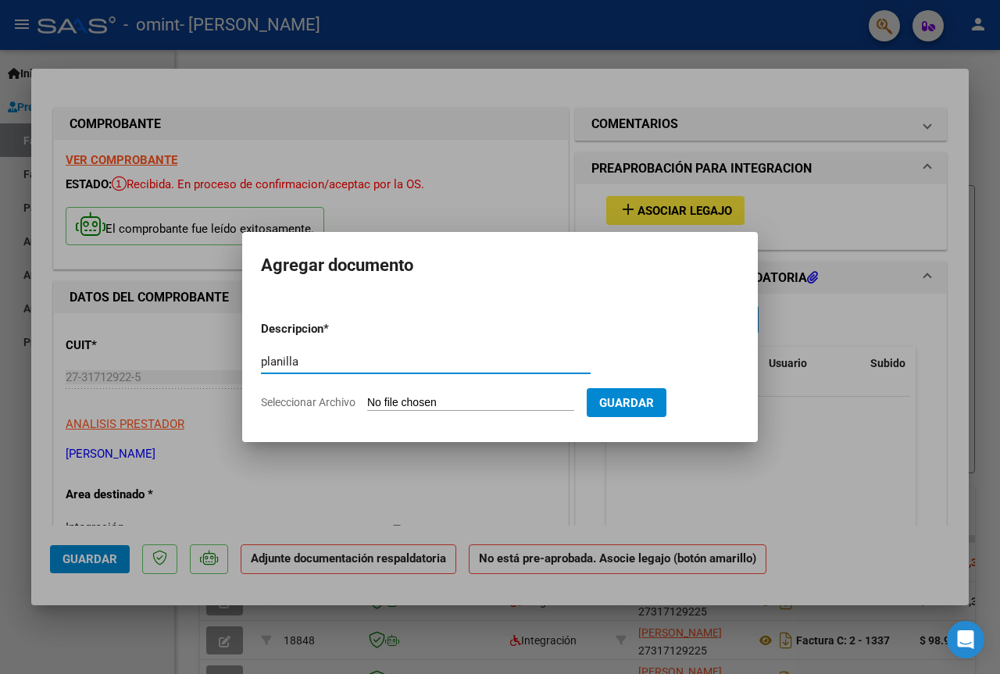
type input "planilla"
click at [542, 398] on input "Seleccionar Archivo" at bounding box center [470, 403] width 207 height 15
type input "C:\fakepath\correa agus sep psp.pdf"
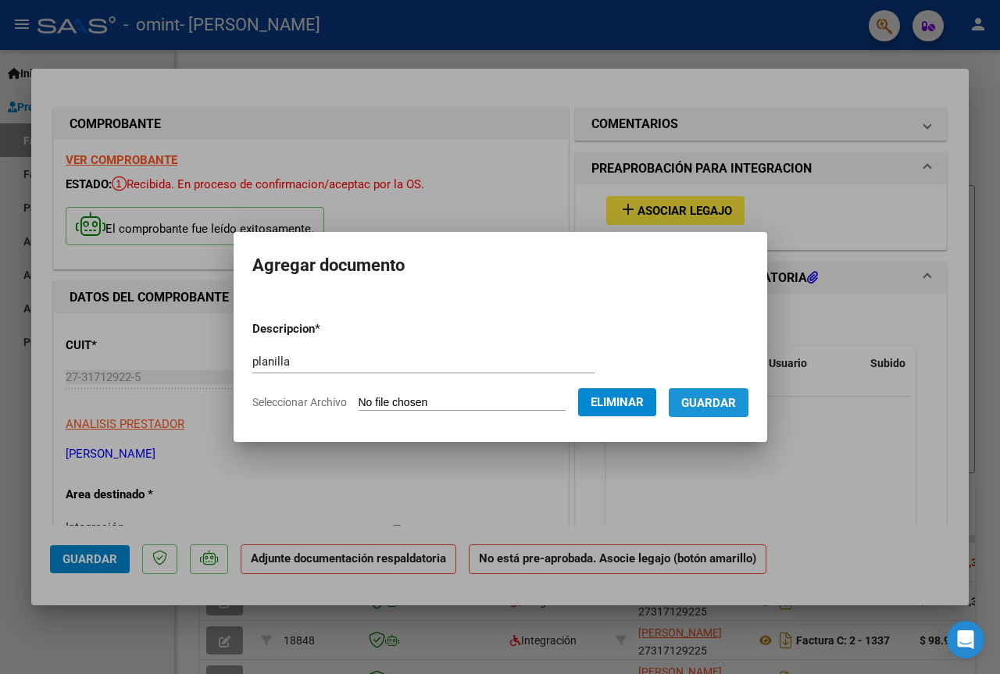
click at [730, 399] on span "Guardar" at bounding box center [708, 403] width 55 height 14
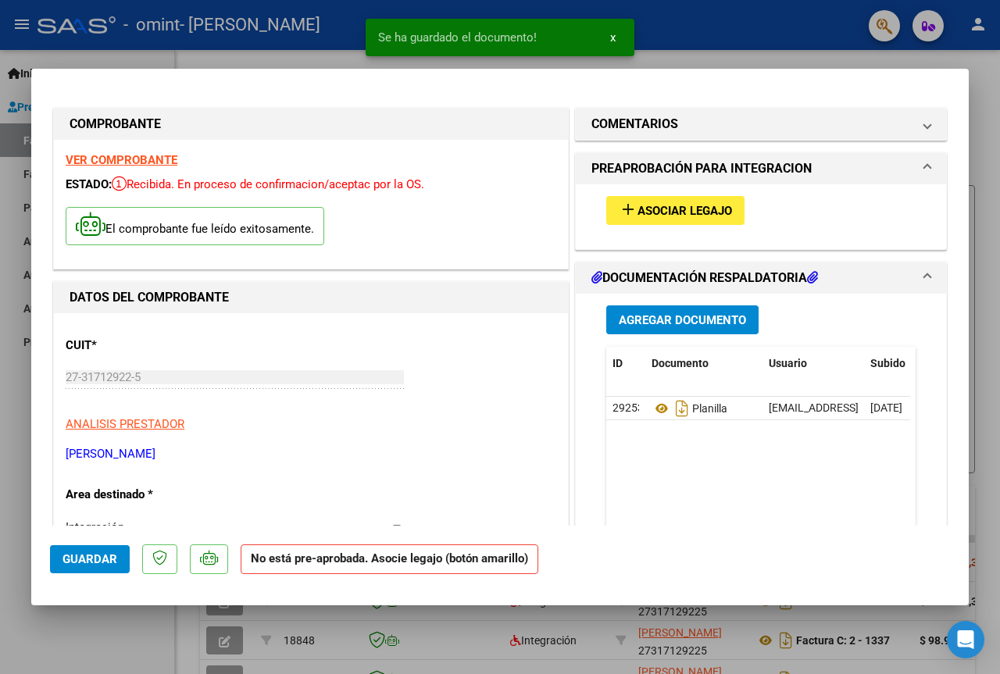
click at [776, 497] on datatable-body "29253 Planilla mariaccontre@gmail.com - Maria Celeste Contreras Pugliese 05/10/…" at bounding box center [758, 469] width 304 height 145
click at [708, 207] on span "Asociar Legajo" at bounding box center [684, 211] width 95 height 14
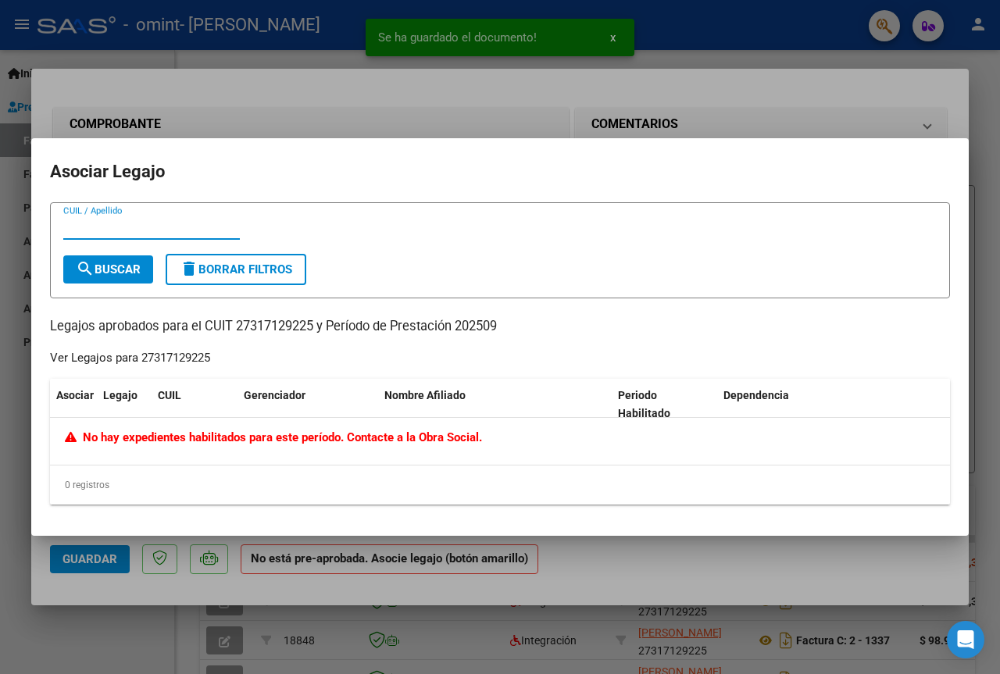
click at [866, 114] on div at bounding box center [500, 337] width 1000 height 674
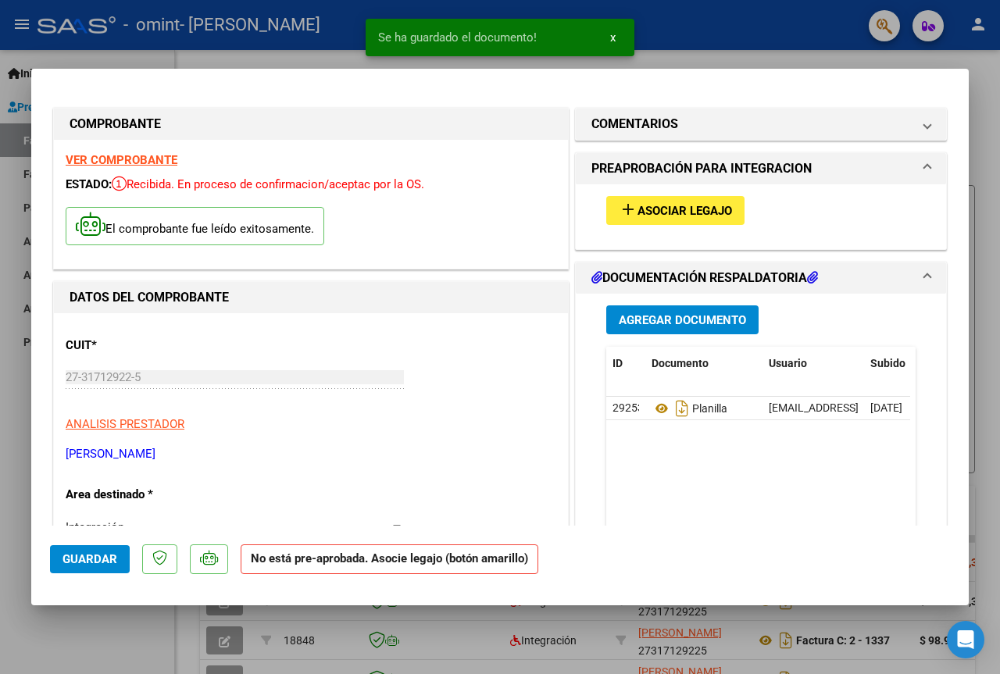
click at [90, 555] on span "Guardar" at bounding box center [89, 559] width 55 height 14
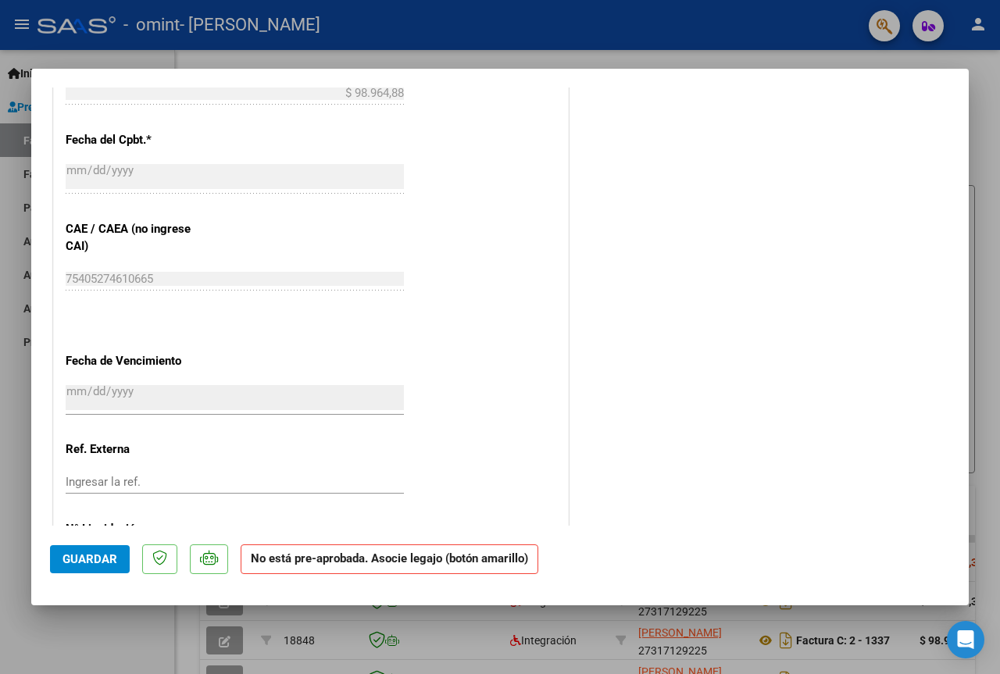
scroll to position [937, 0]
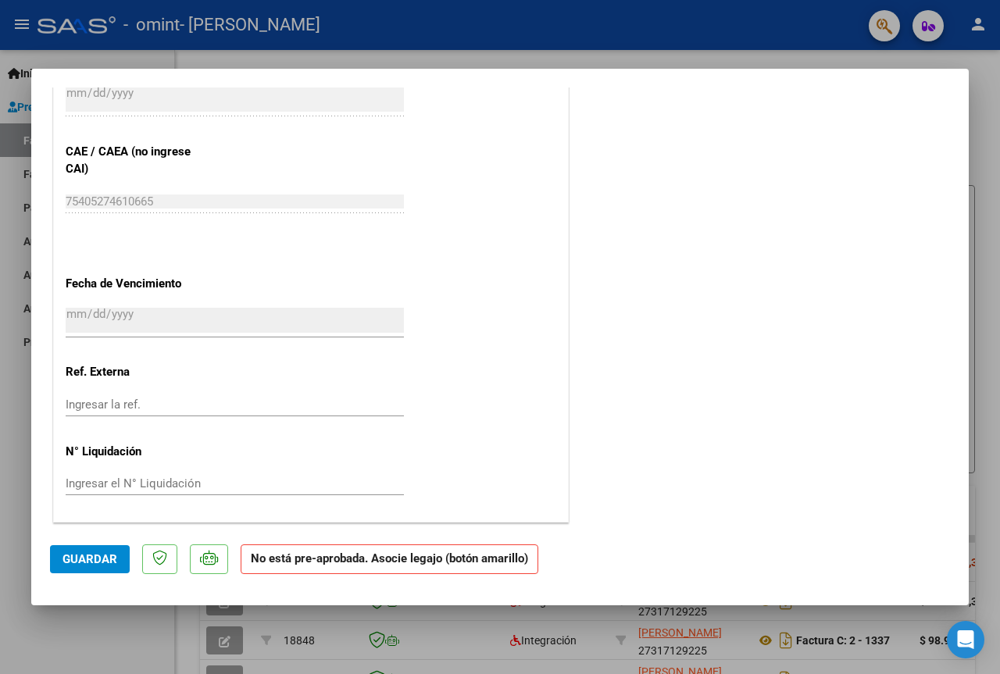
click at [117, 561] on button "Guardar" at bounding box center [90, 559] width 80 height 28
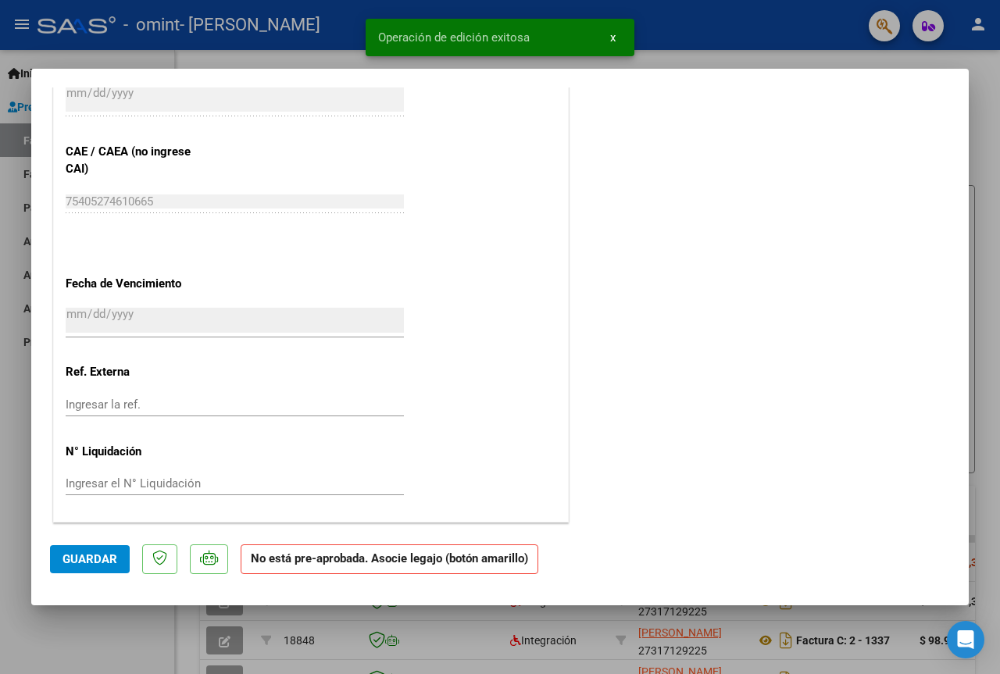
click at [684, 62] on div at bounding box center [500, 337] width 1000 height 674
type input "$ 0,00"
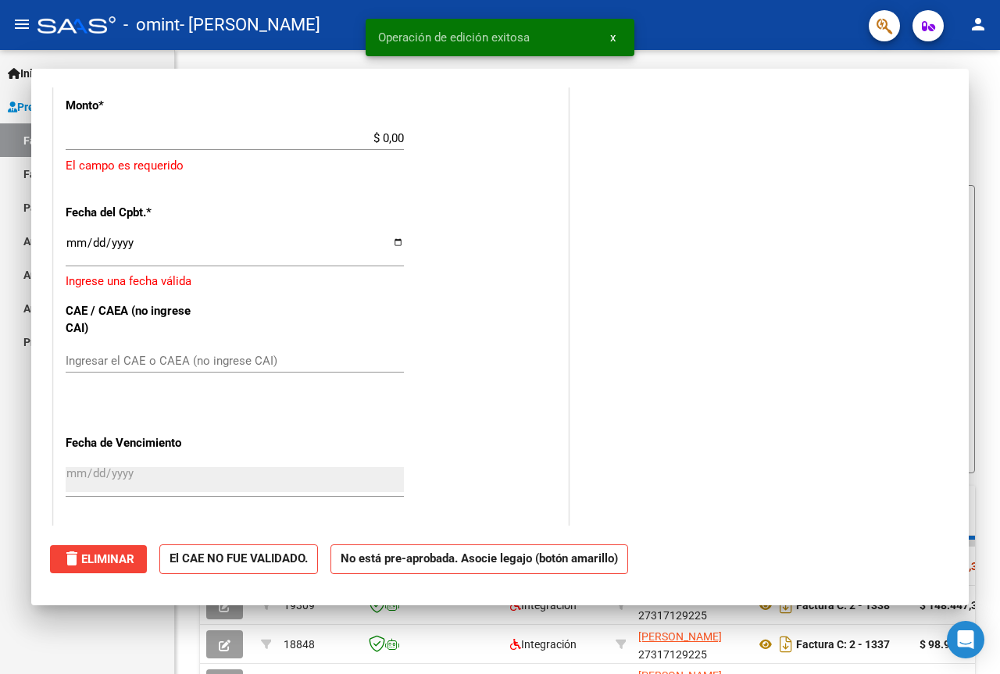
scroll to position [1087, 0]
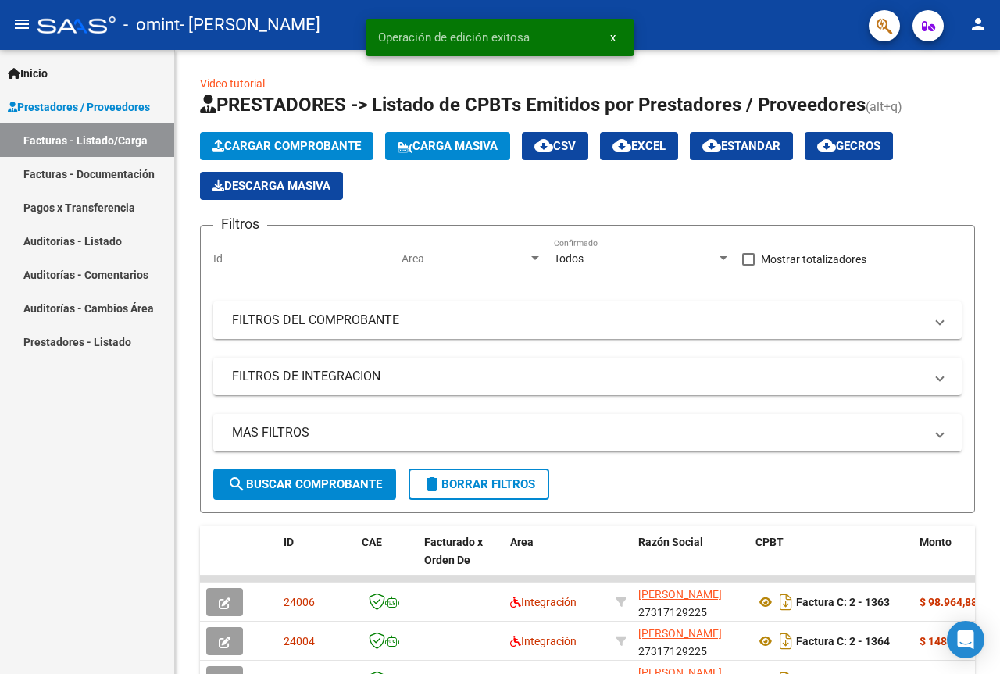
click at [973, 22] on mat-icon "person" at bounding box center [978, 24] width 19 height 19
click at [943, 107] on button "exit_to_app Salir" at bounding box center [945, 102] width 95 height 37
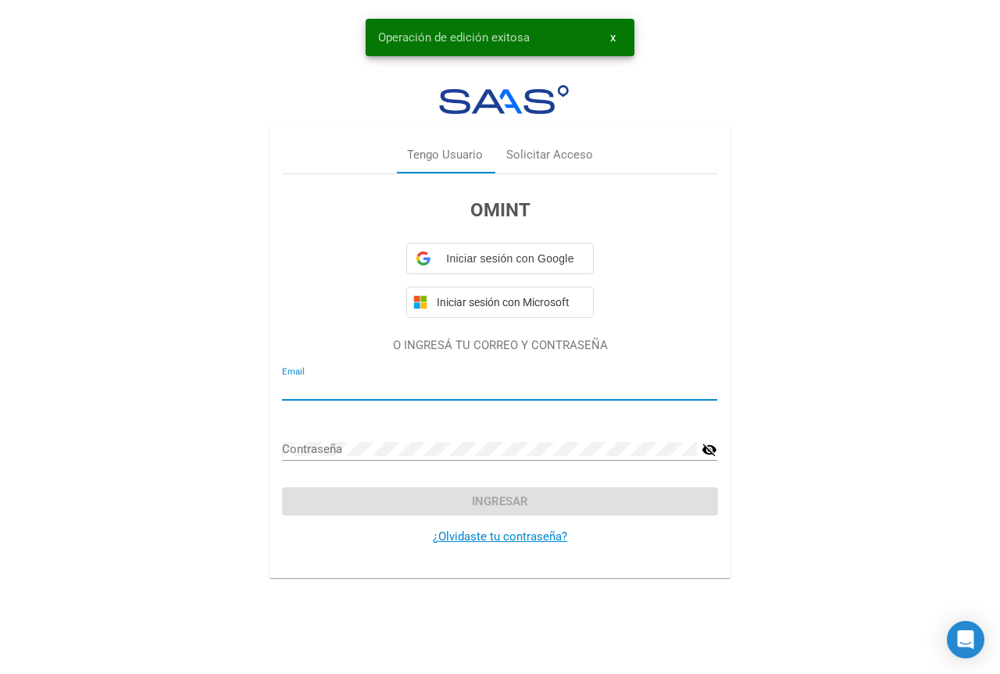
type input "mariaccontre@gmail.com"
